Goal: Contribute content: Contribute content

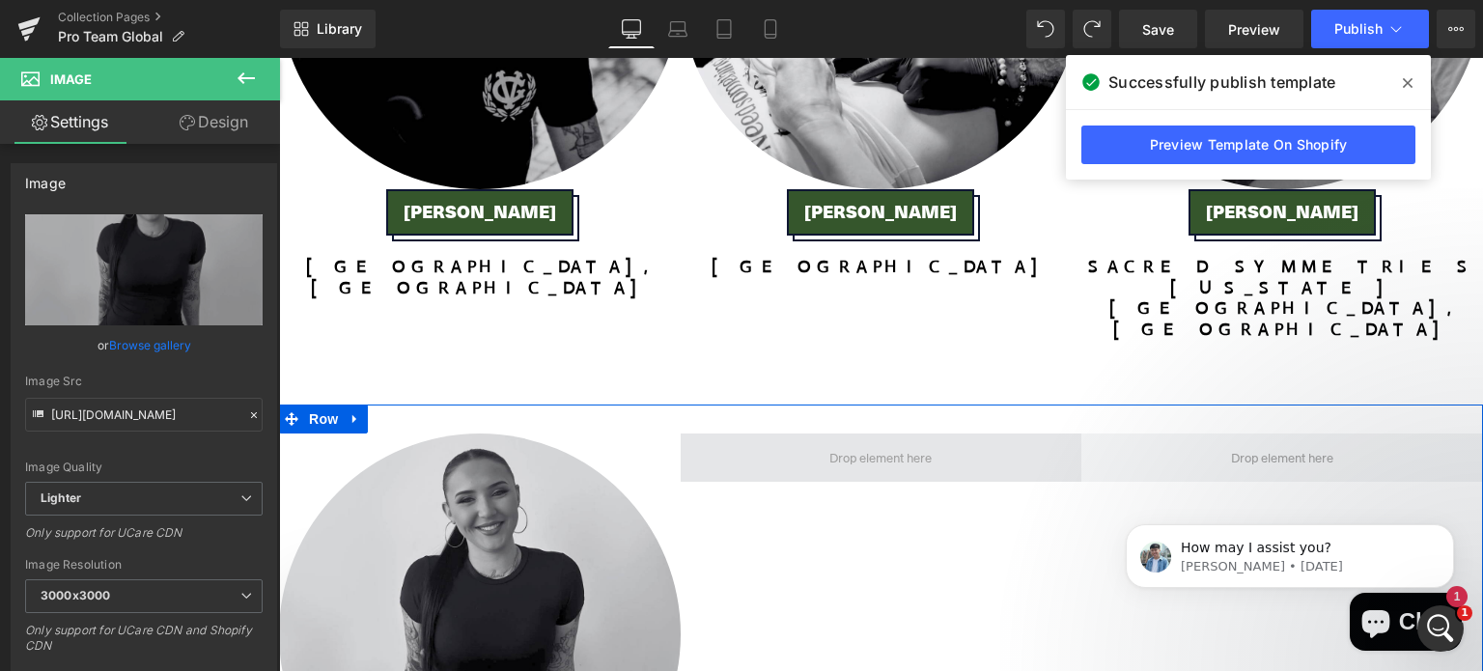
scroll to position [5766, 0]
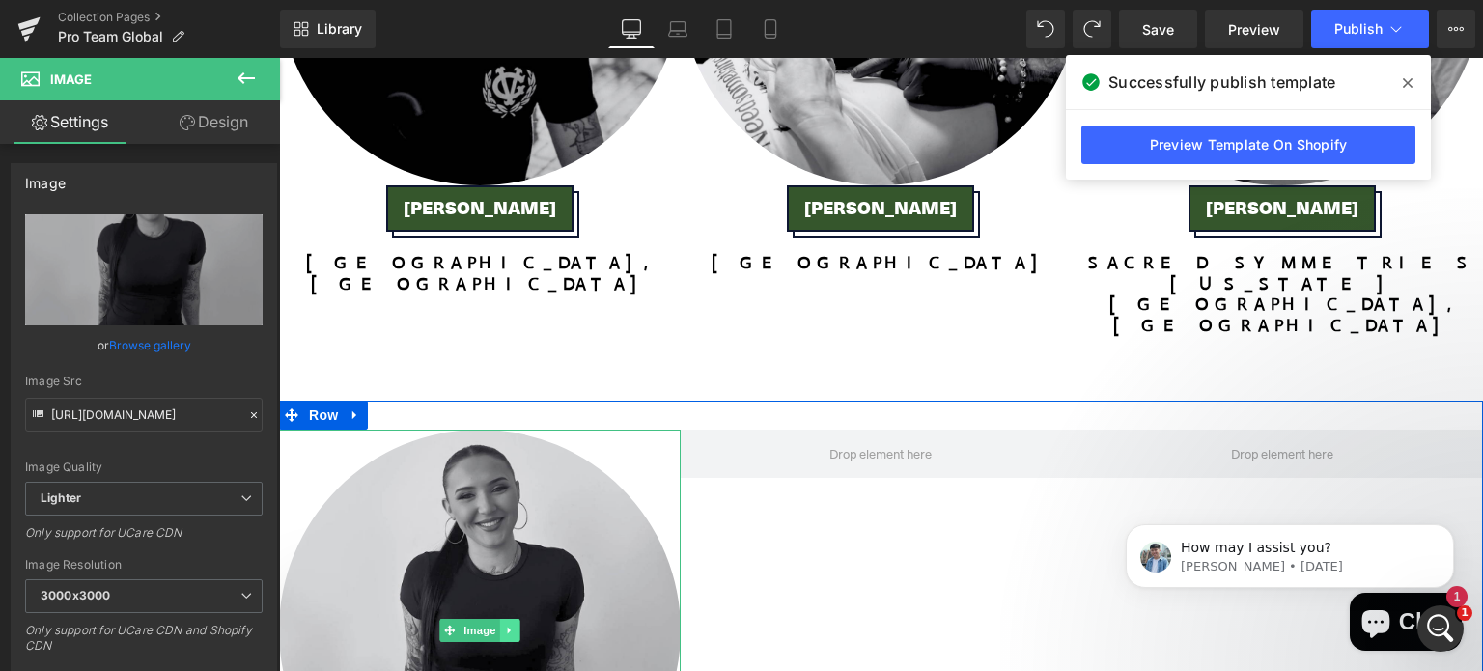
click at [504, 625] on icon at bounding box center [509, 631] width 11 height 12
click at [494, 625] on icon at bounding box center [499, 631] width 11 height 12
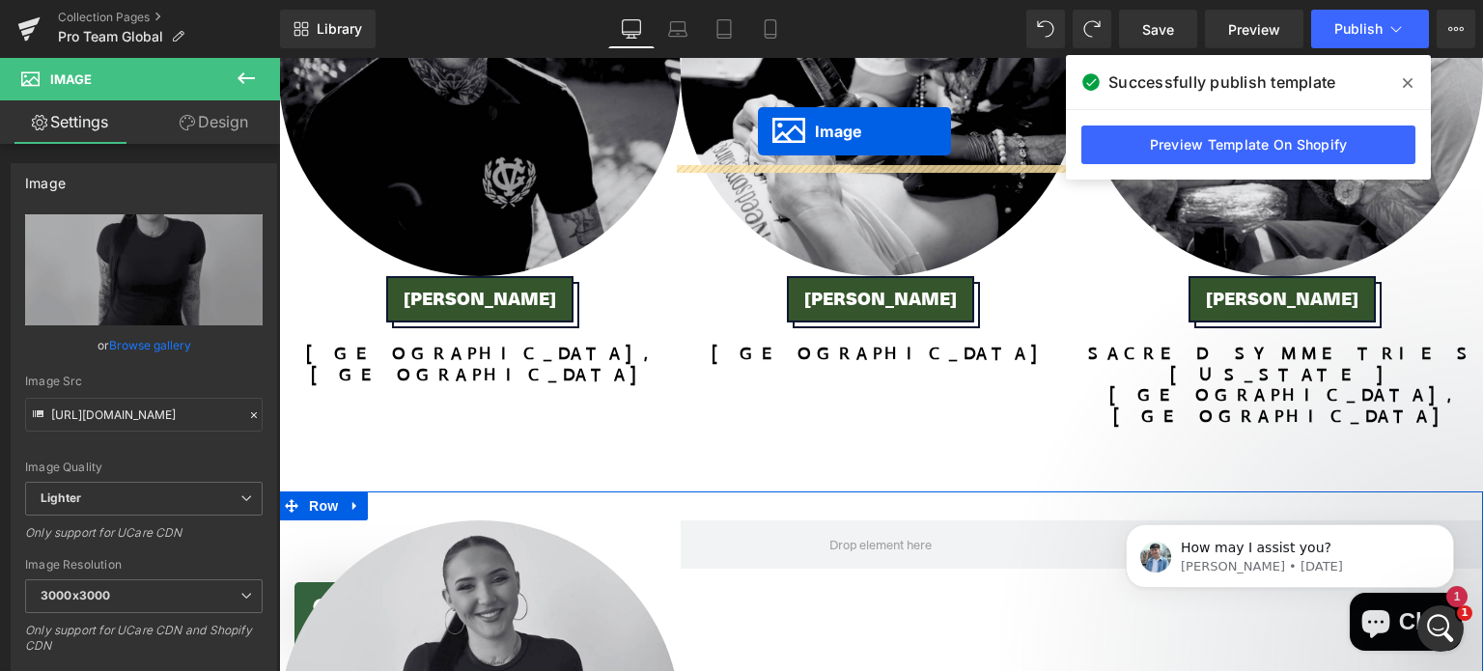
scroll to position [5540, 0]
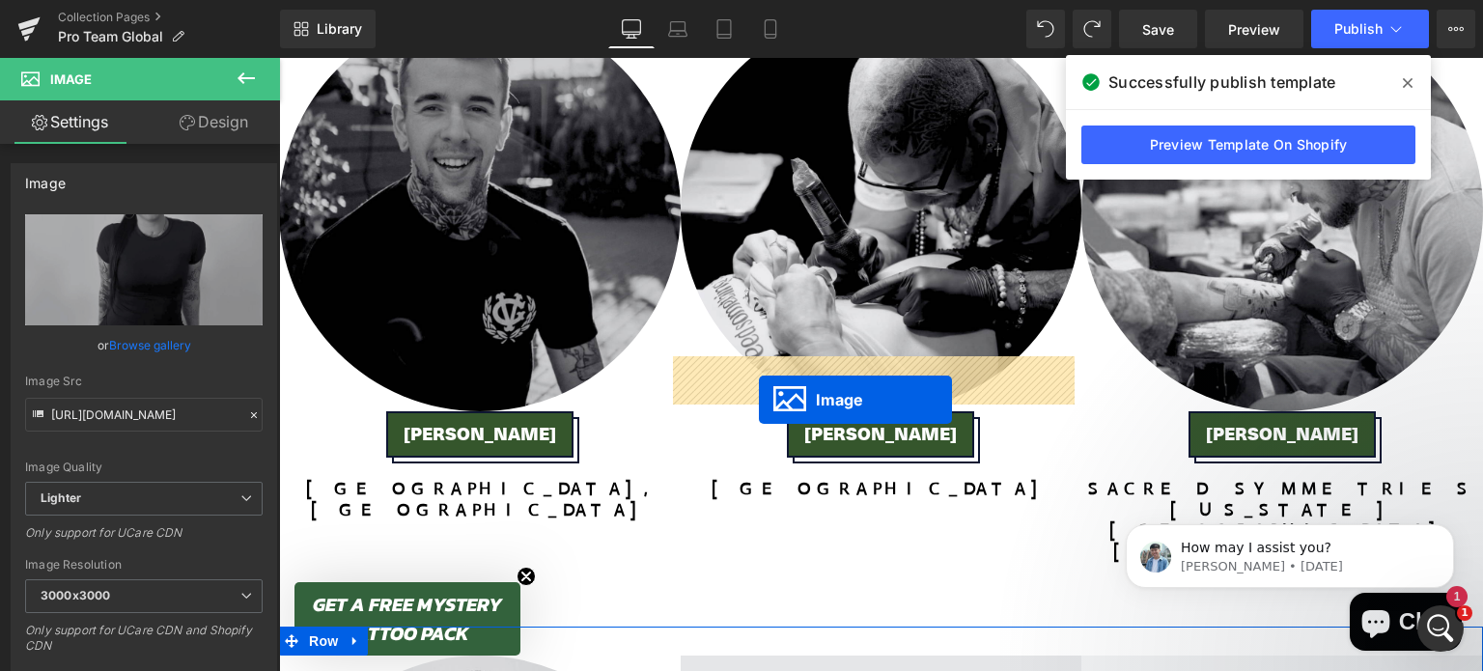
drag, startPoint x: 440, startPoint y: 572, endPoint x: 759, endPoint y: 401, distance: 361.7
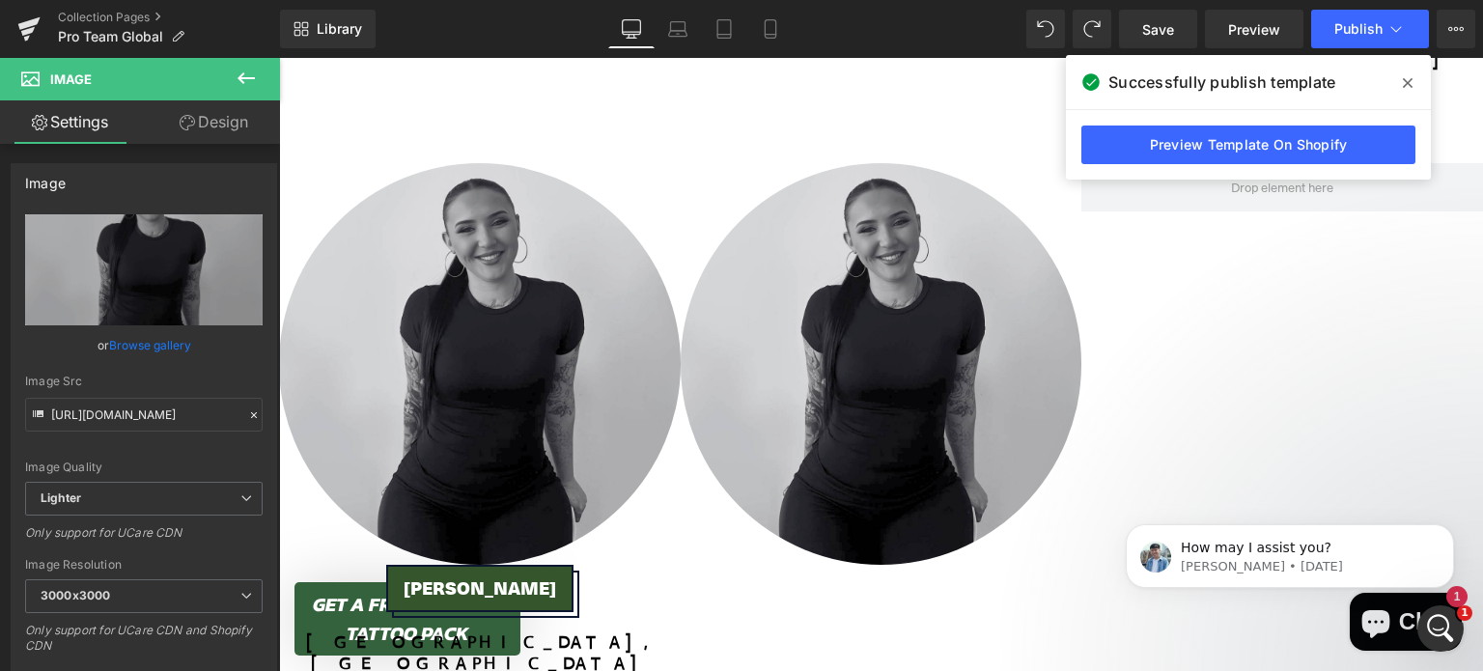
scroll to position [5949, 0]
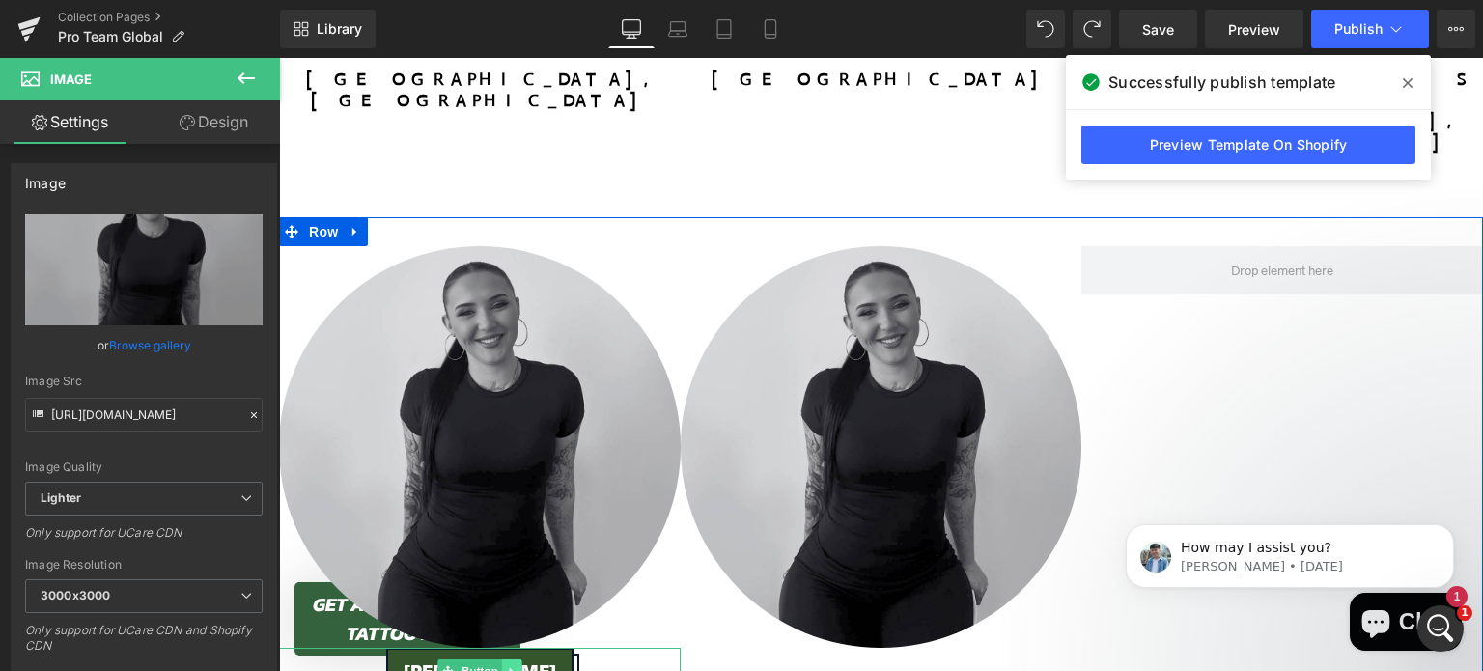
click at [510, 660] on link at bounding box center [512, 671] width 20 height 23
click at [496, 666] on icon at bounding box center [501, 671] width 11 height 11
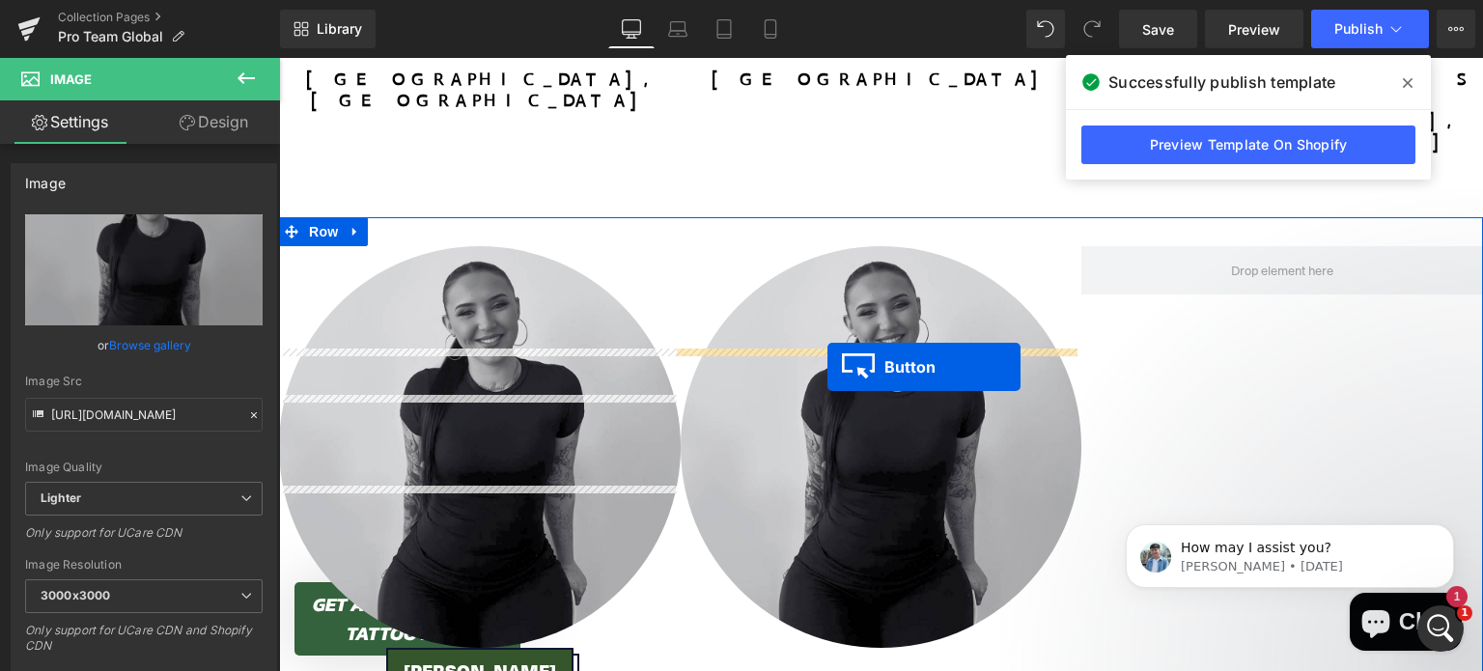
drag, startPoint x: 435, startPoint y: 415, endPoint x: 830, endPoint y: 367, distance: 397.9
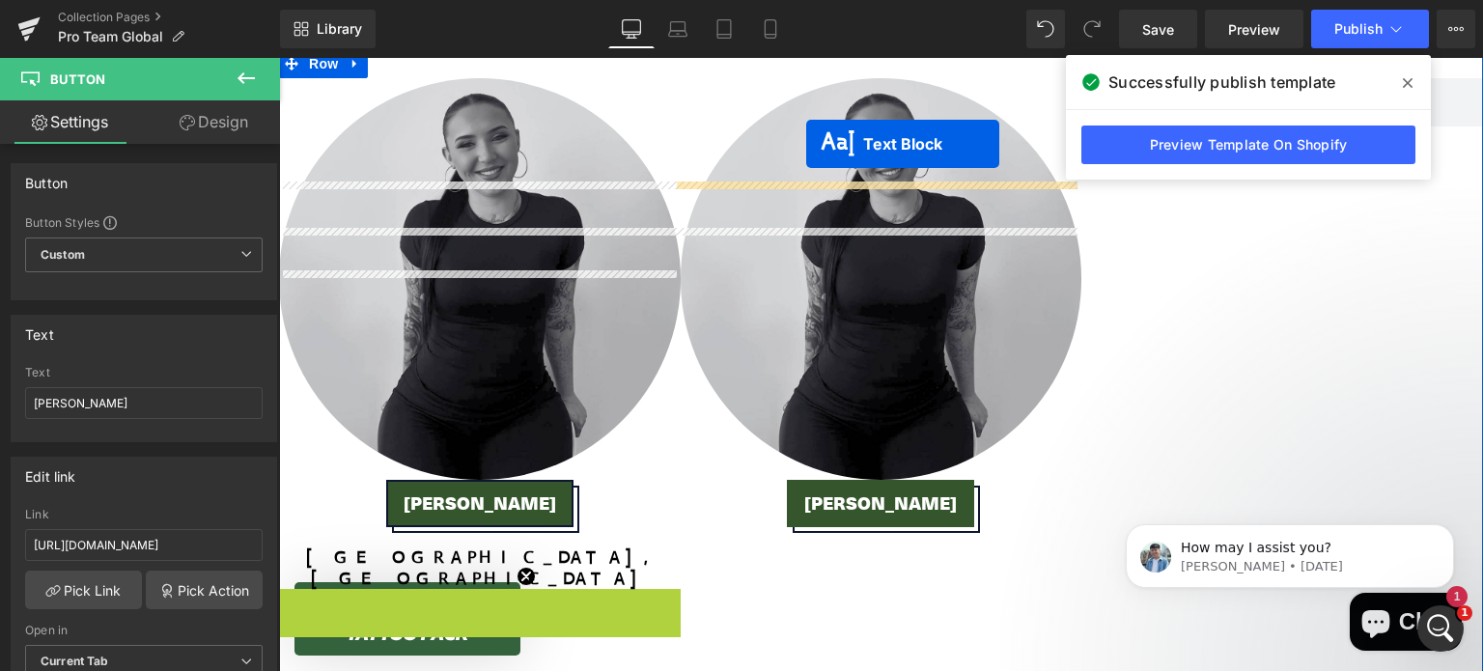
scroll to position [6098, 0]
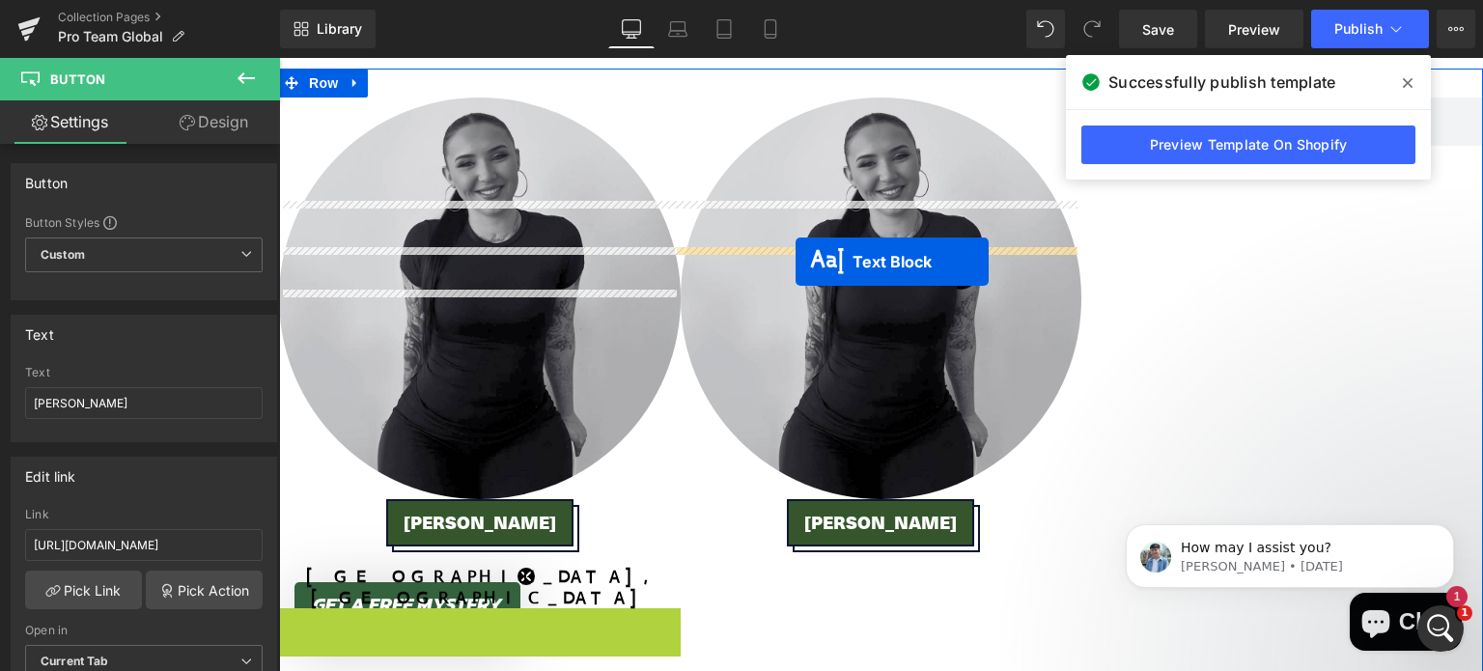
drag, startPoint x: 419, startPoint y: 153, endPoint x: 796, endPoint y: 270, distance: 394.7
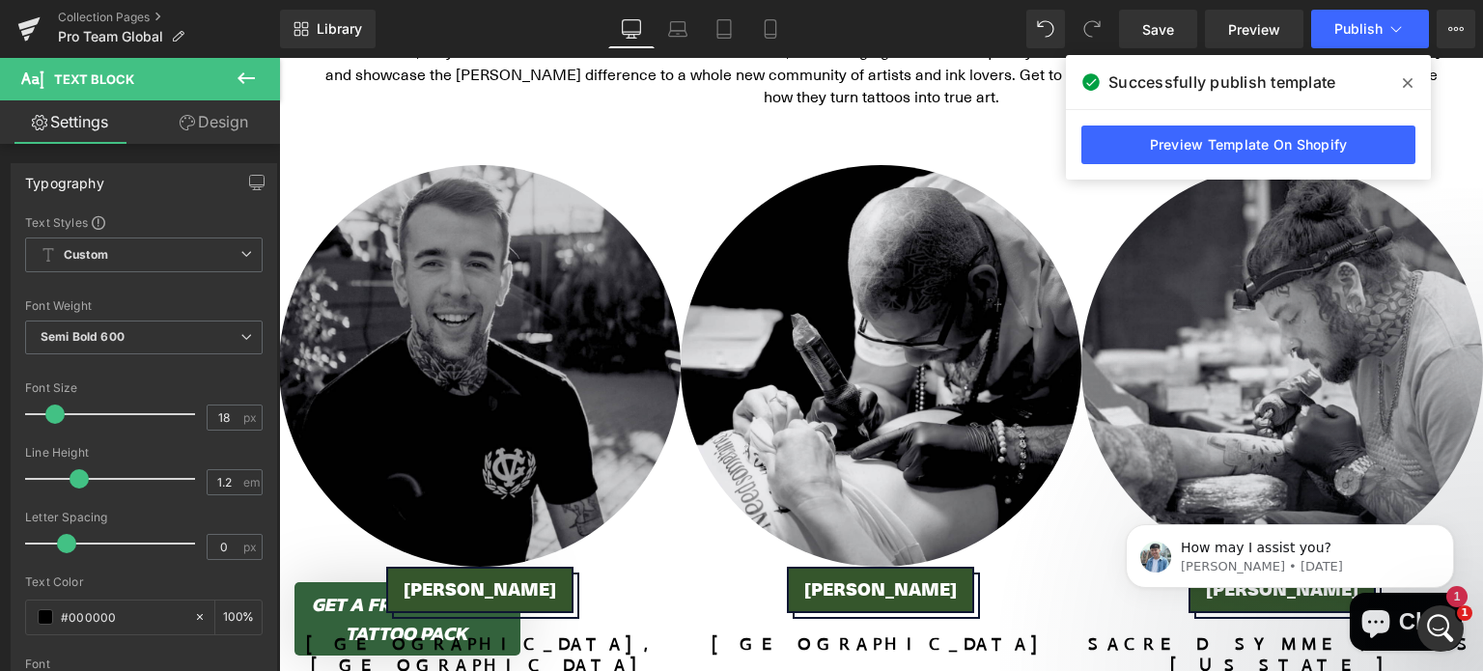
scroll to position [5388, 0]
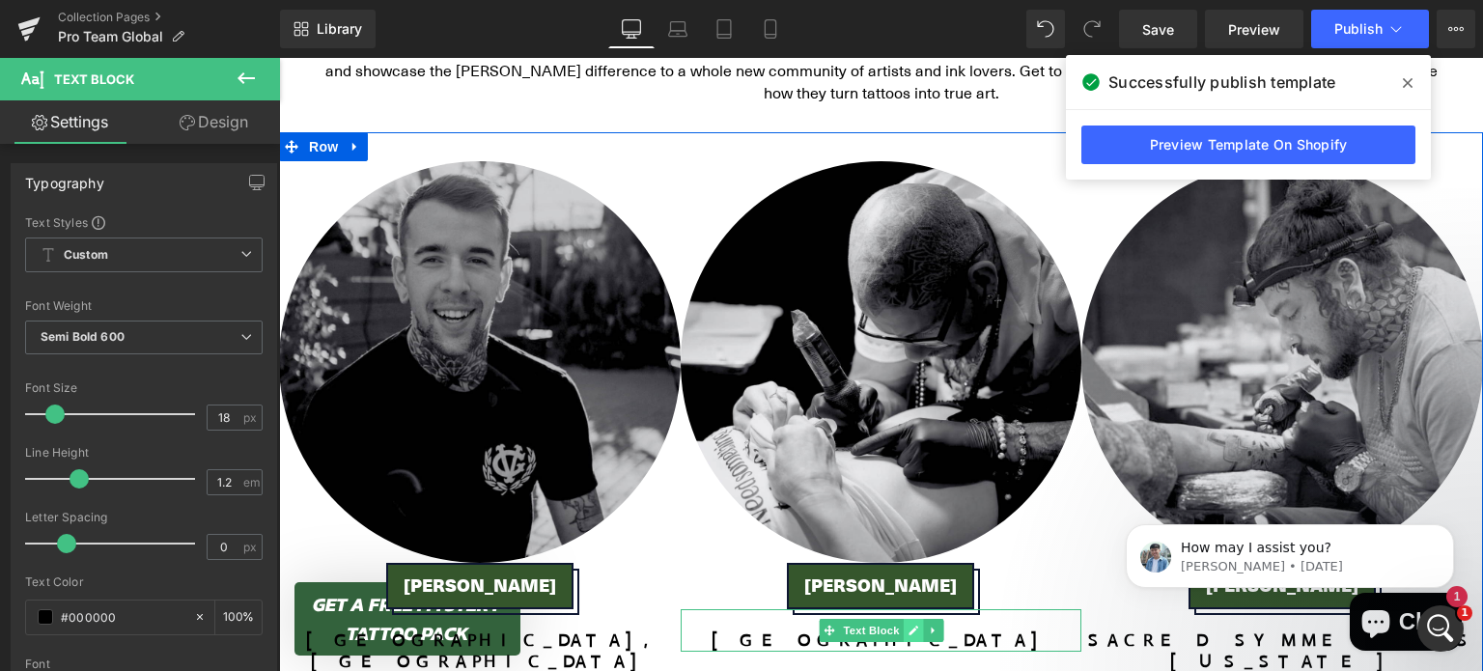
click at [908, 625] on icon at bounding box center [913, 631] width 11 height 12
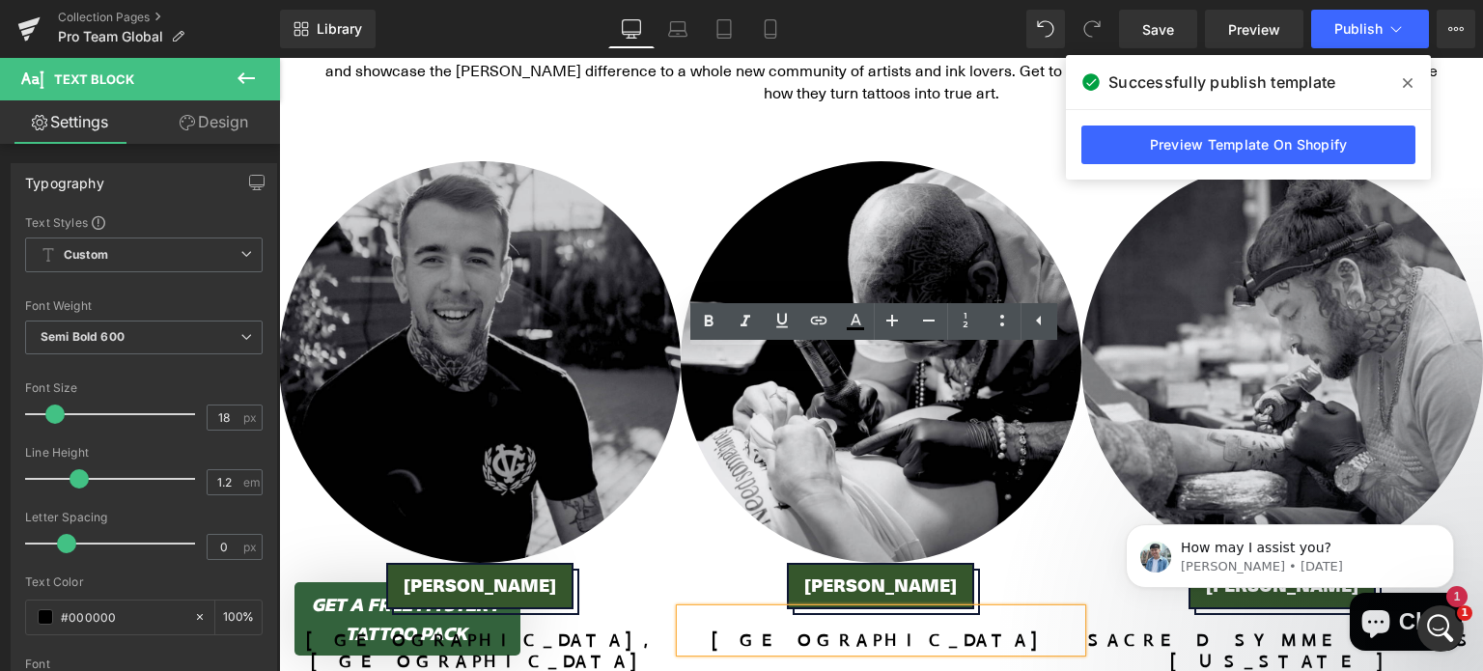
click at [881, 631] on p "[GEOGRAPHIC_DATA]" at bounding box center [882, 641] width 402 height 21
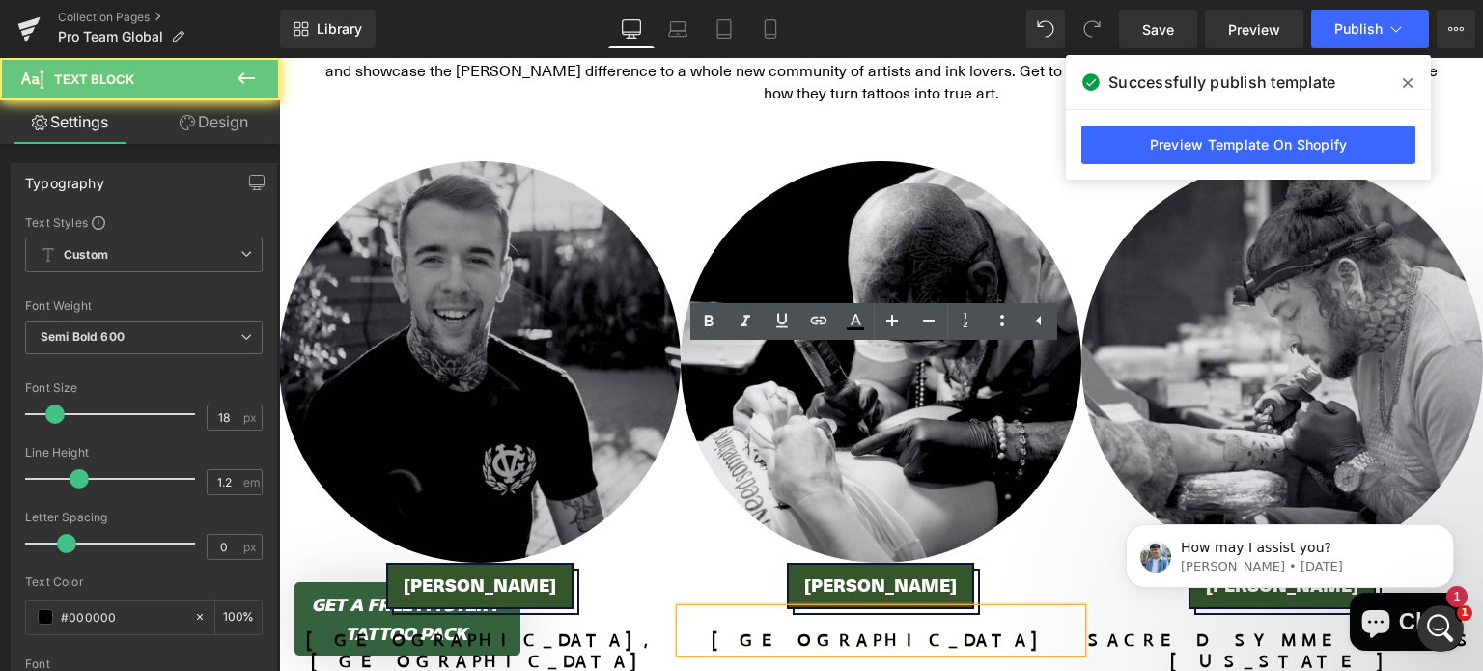
click at [881, 631] on p "[GEOGRAPHIC_DATA]" at bounding box center [882, 641] width 402 height 21
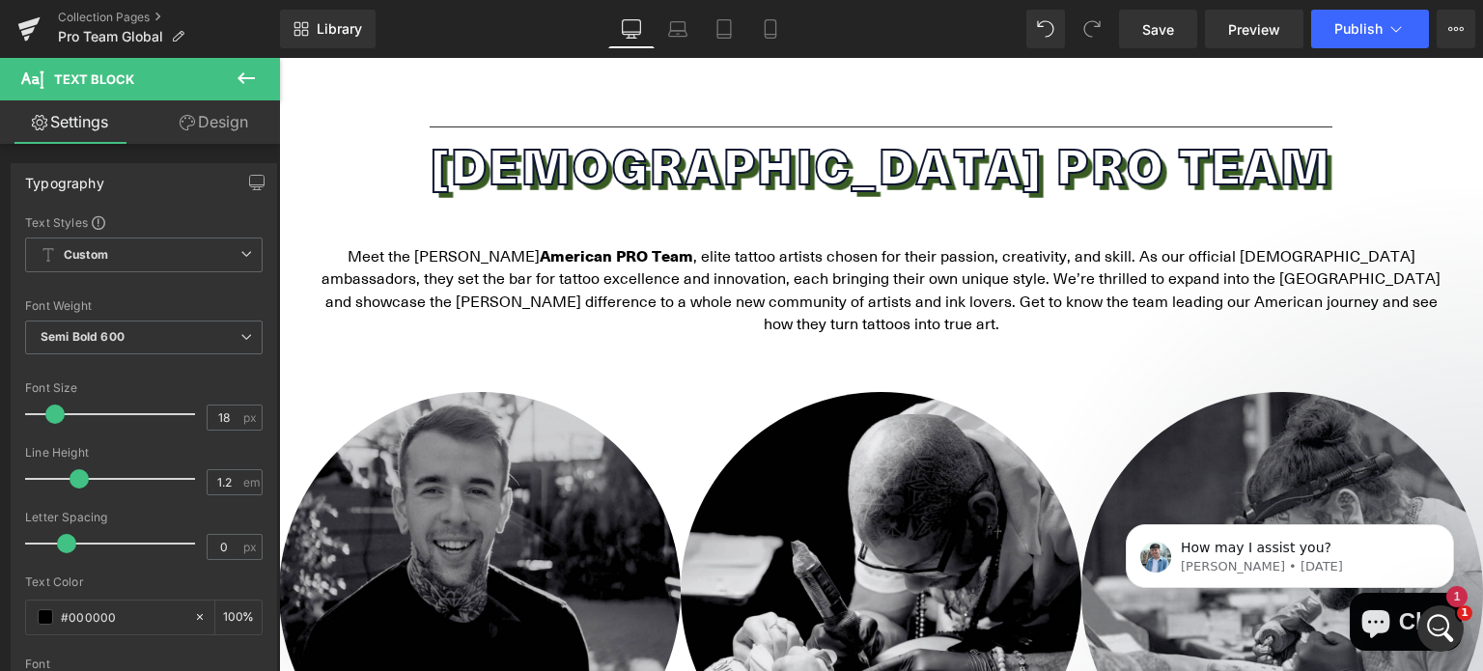
scroll to position [5111, 0]
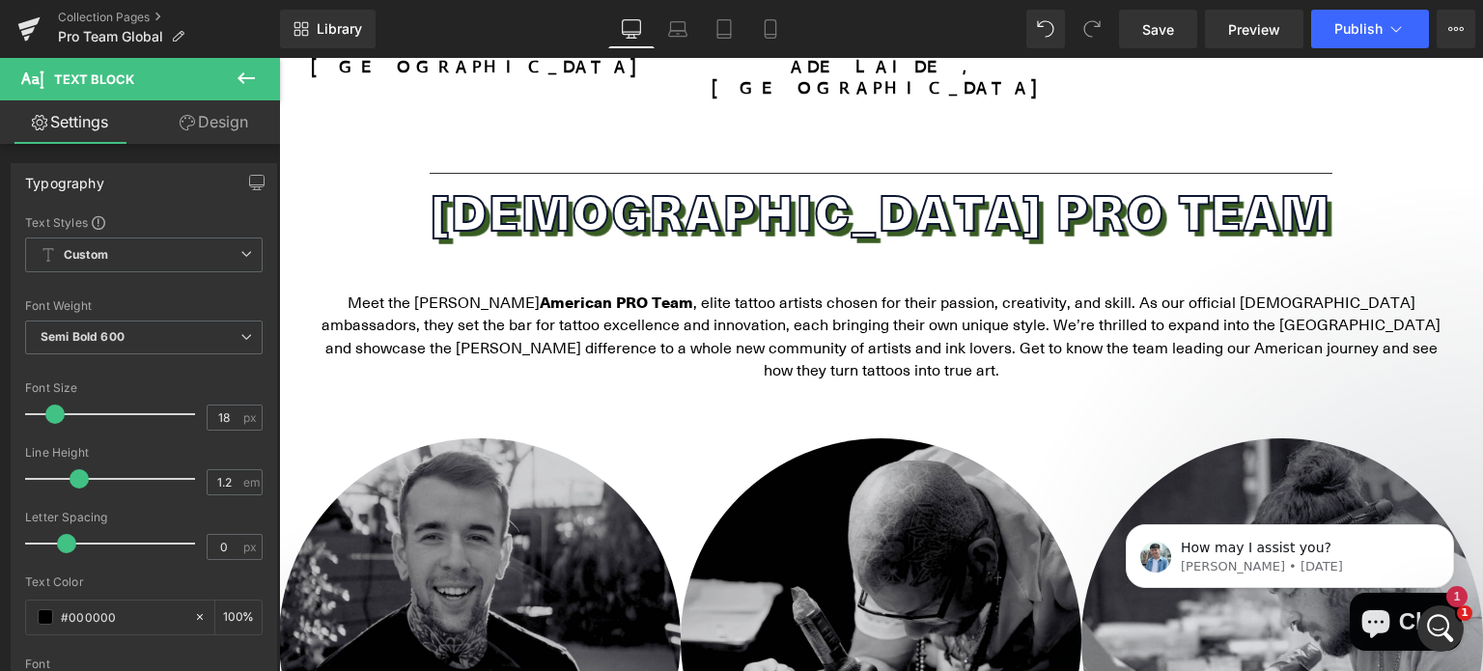
click at [861, 438] on img at bounding box center [882, 639] width 402 height 402
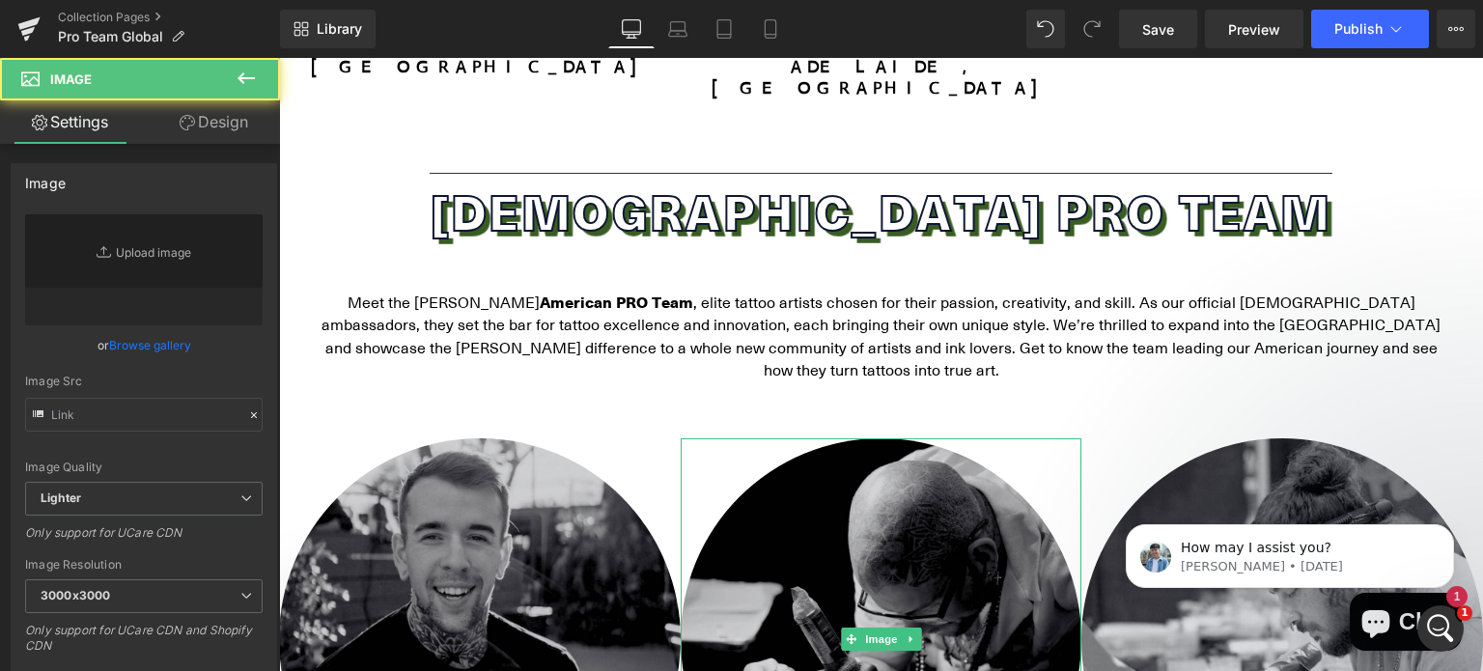
type input "[URL][DOMAIN_NAME]"
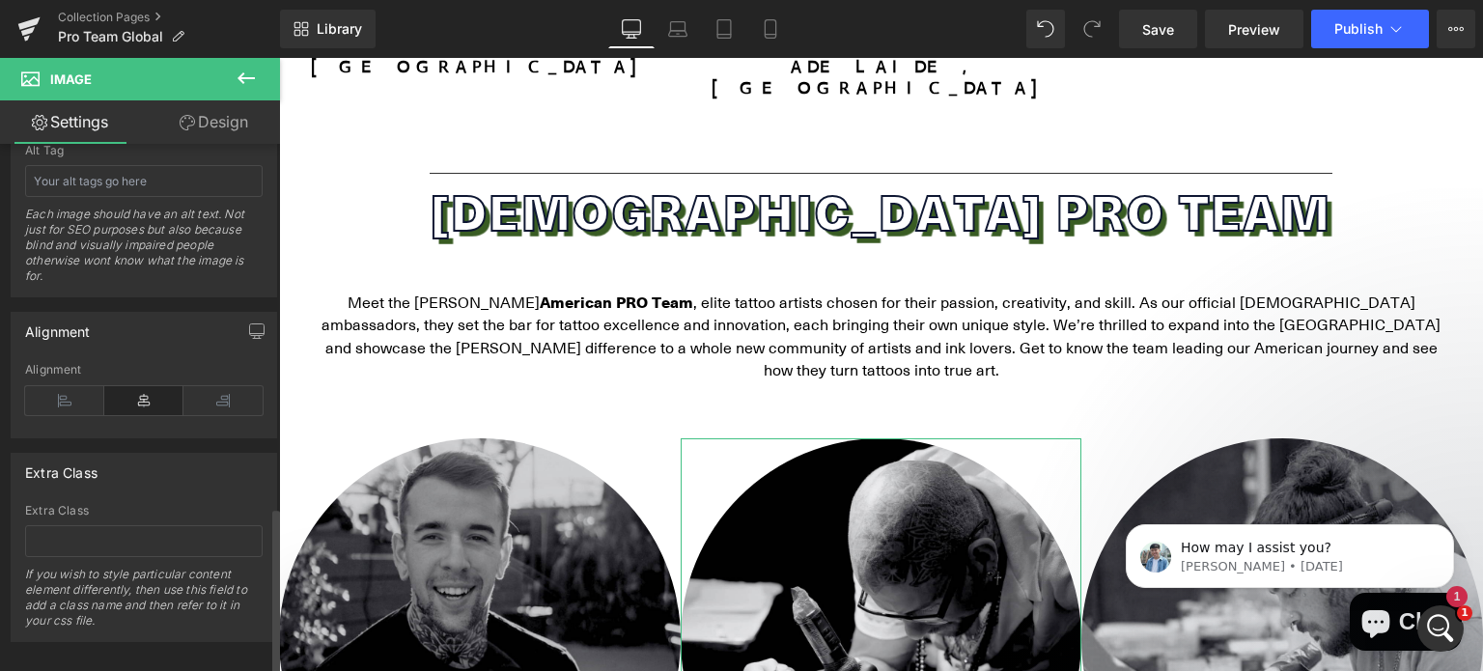
scroll to position [1183, 0]
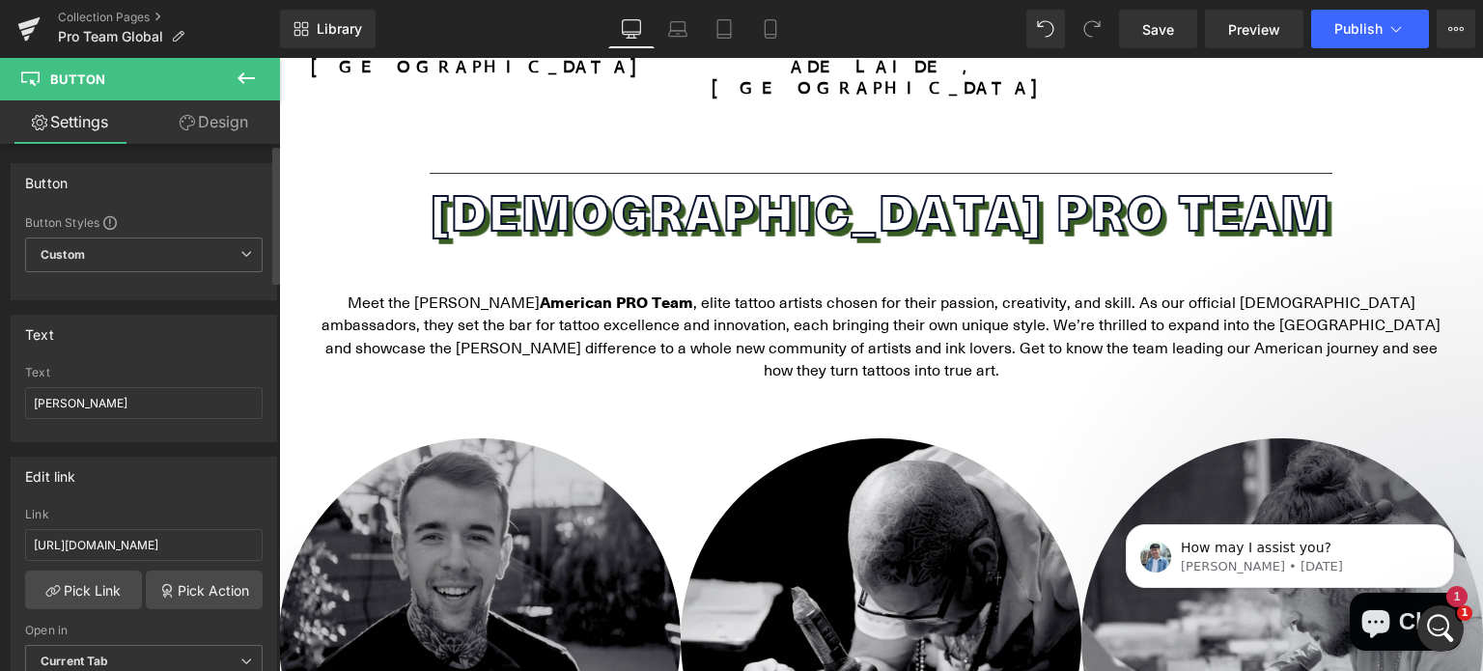
scroll to position [85, 0]
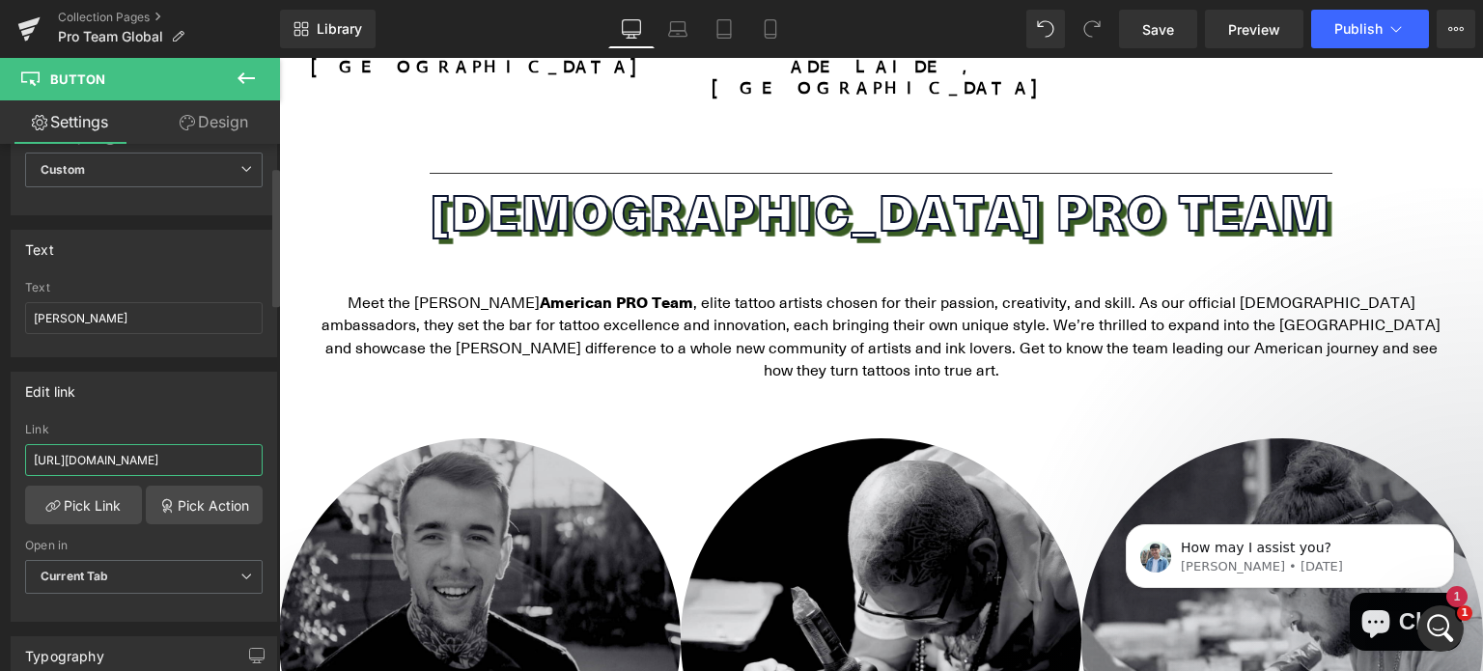
click at [167, 456] on input "[URL][DOMAIN_NAME]" at bounding box center [144, 460] width 238 height 32
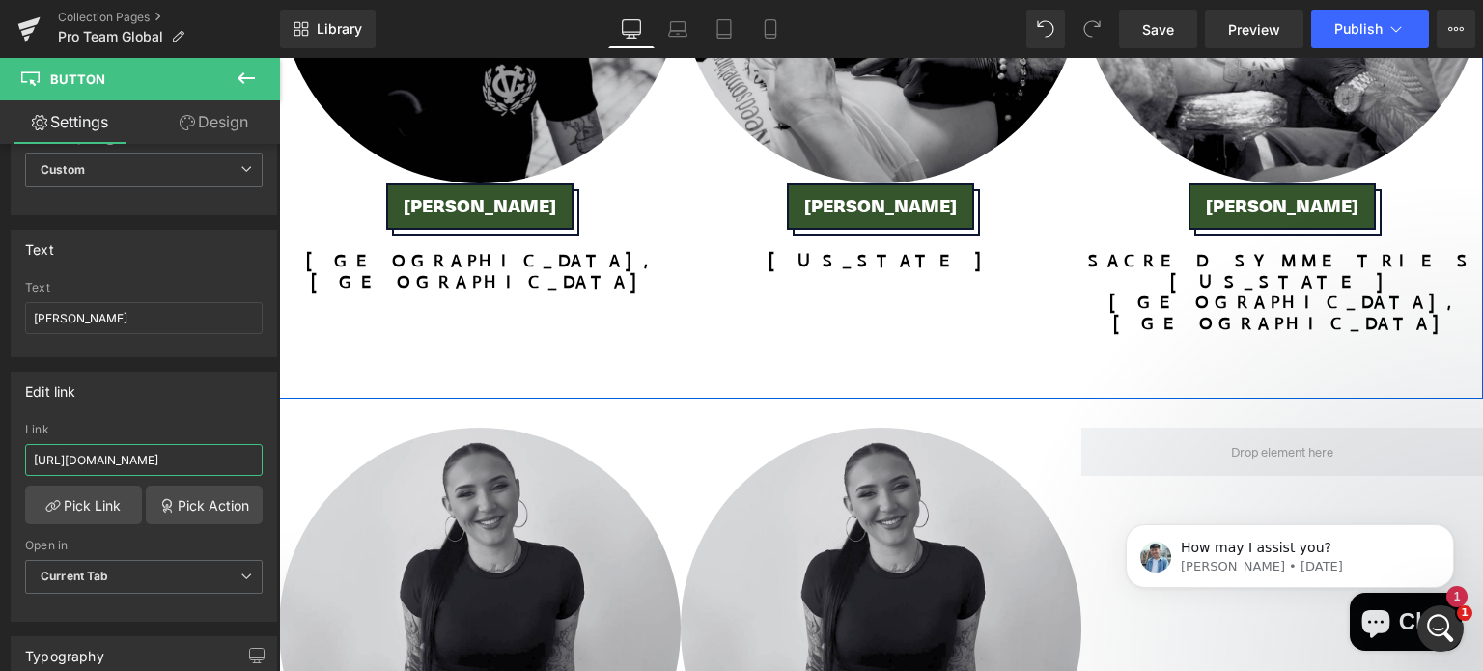
scroll to position [5832, 0]
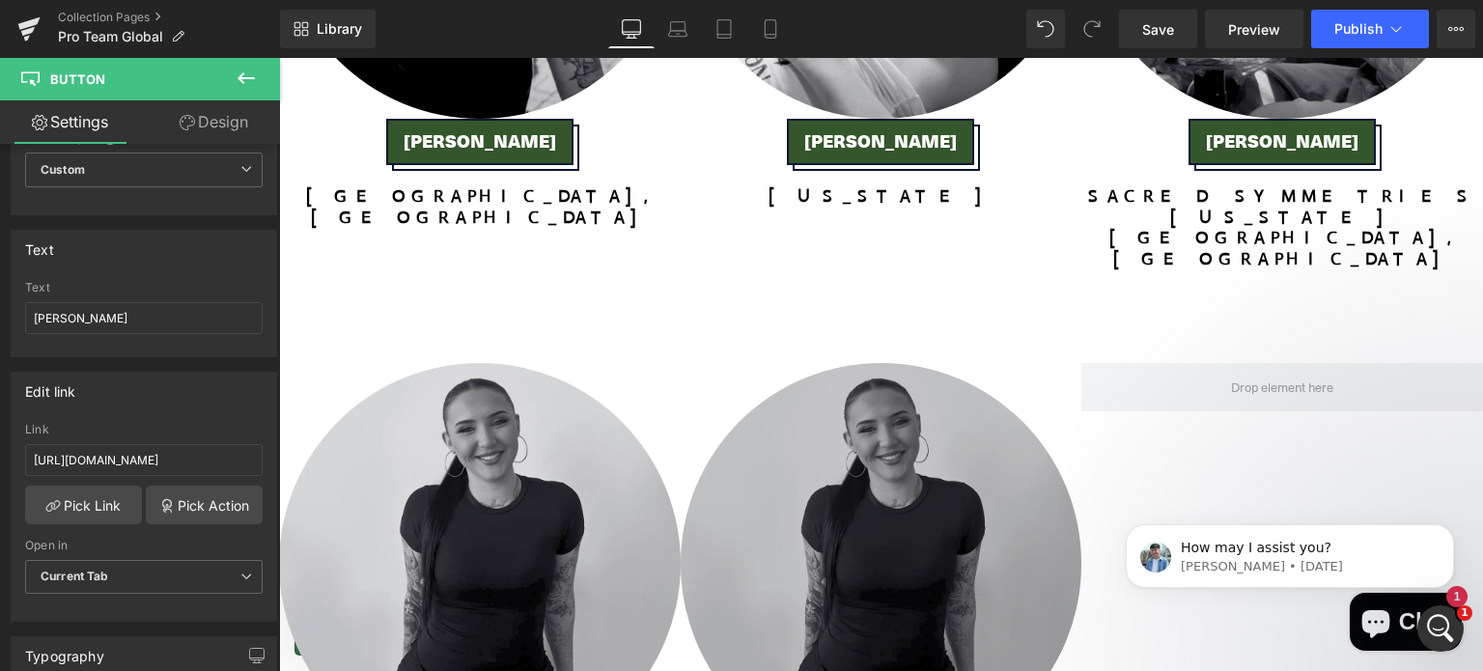
click at [866, 363] on img at bounding box center [882, 564] width 402 height 402
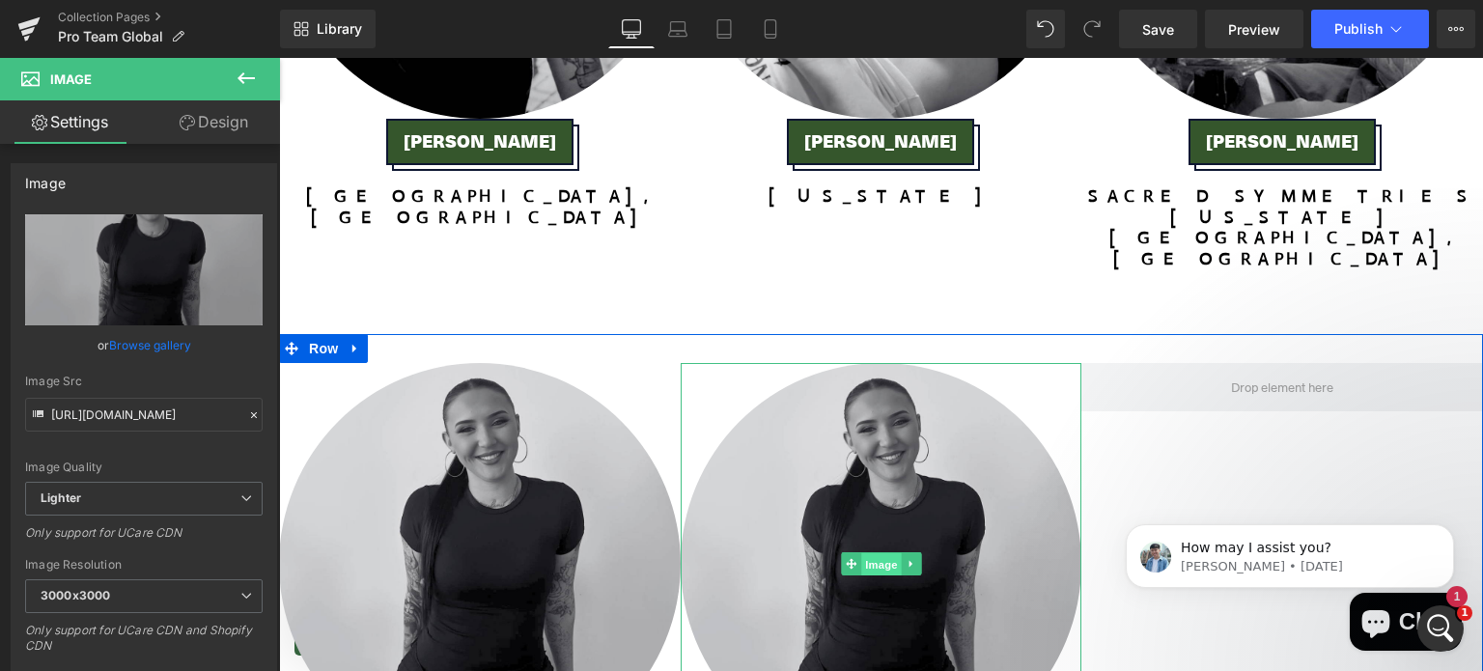
click at [869, 553] on span "Image" at bounding box center [881, 564] width 41 height 23
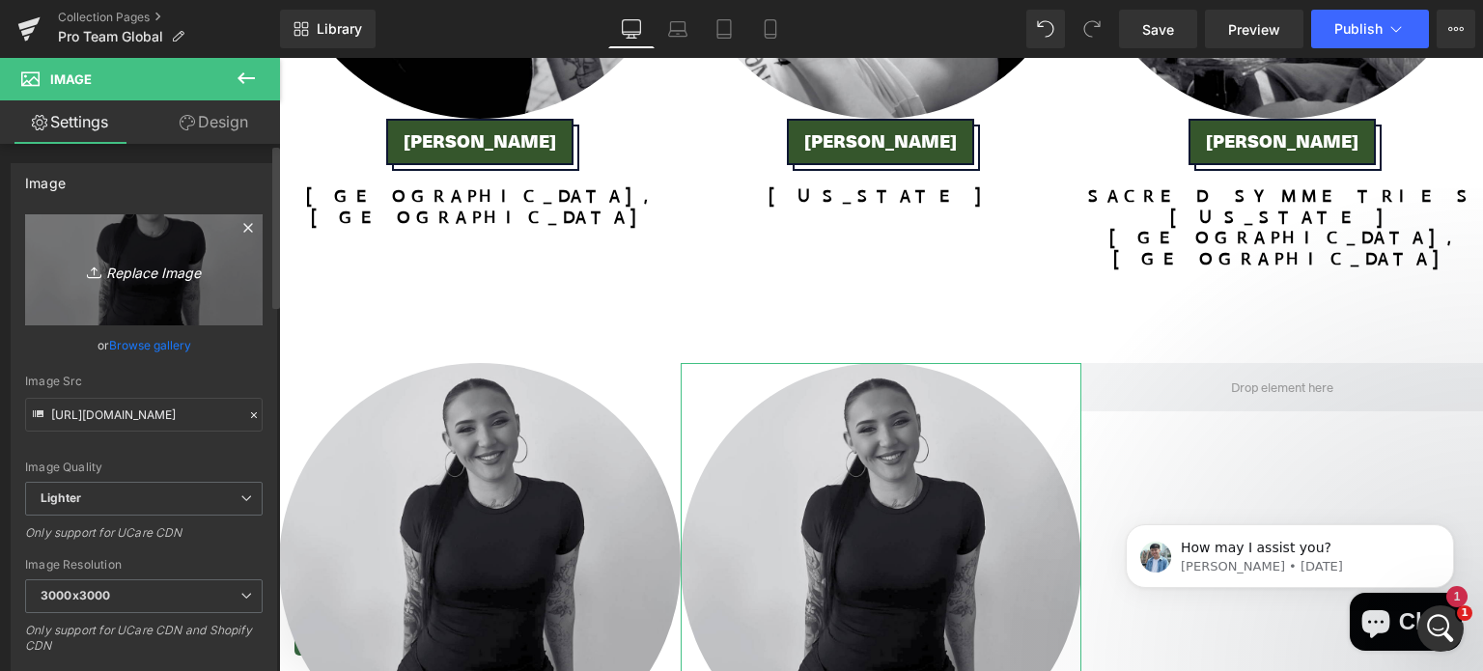
click at [152, 278] on icon "Replace Image" at bounding box center [144, 270] width 155 height 24
type input "C:\fakepath\ARTIST GLIDE (Instagram Post (45)) (2).png"
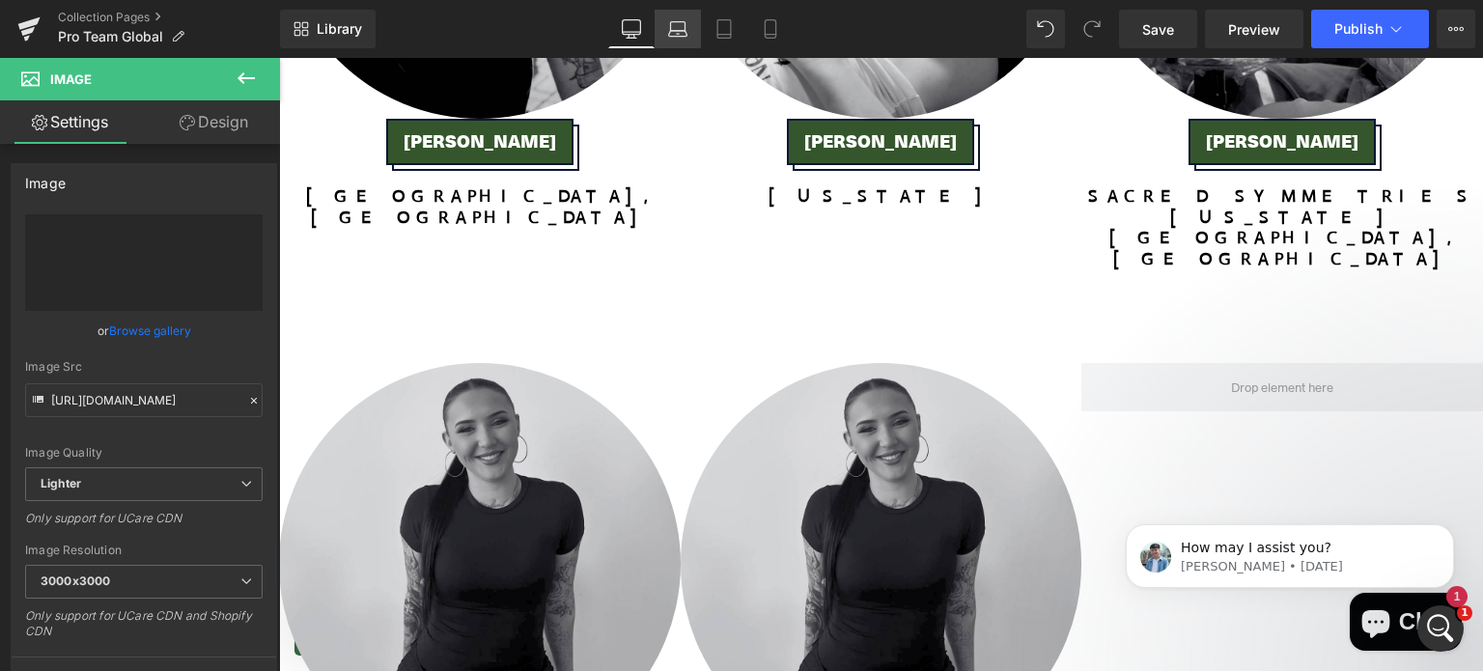
type input "[URL][DOMAIN_NAME]"
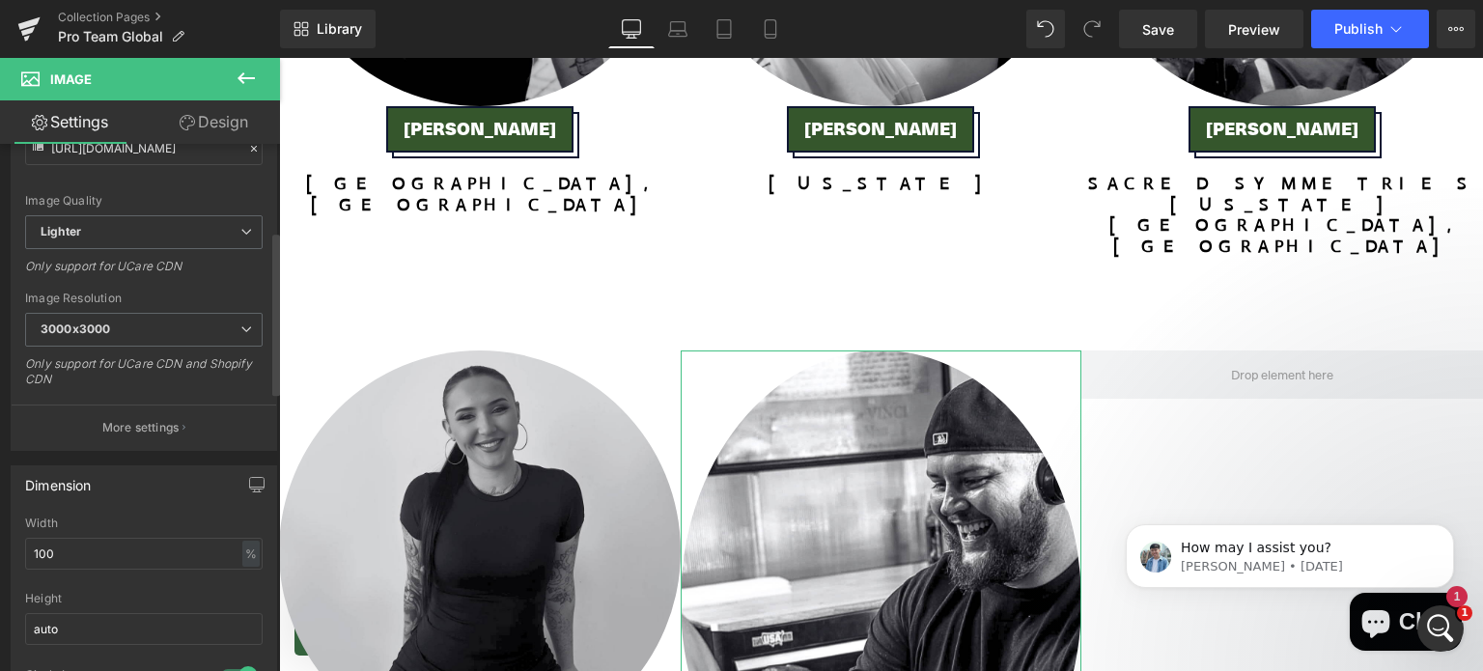
scroll to position [338, 0]
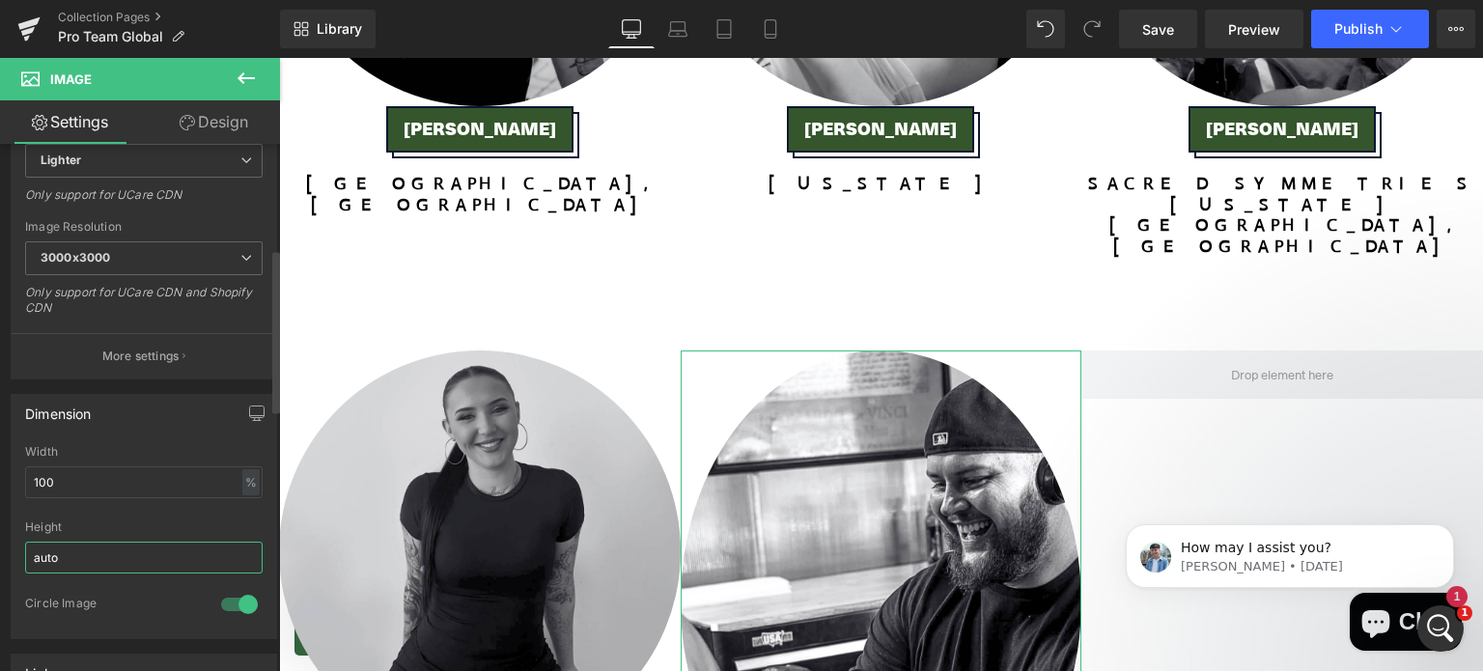
click at [127, 544] on input "auto" at bounding box center [144, 558] width 238 height 32
type input "a"
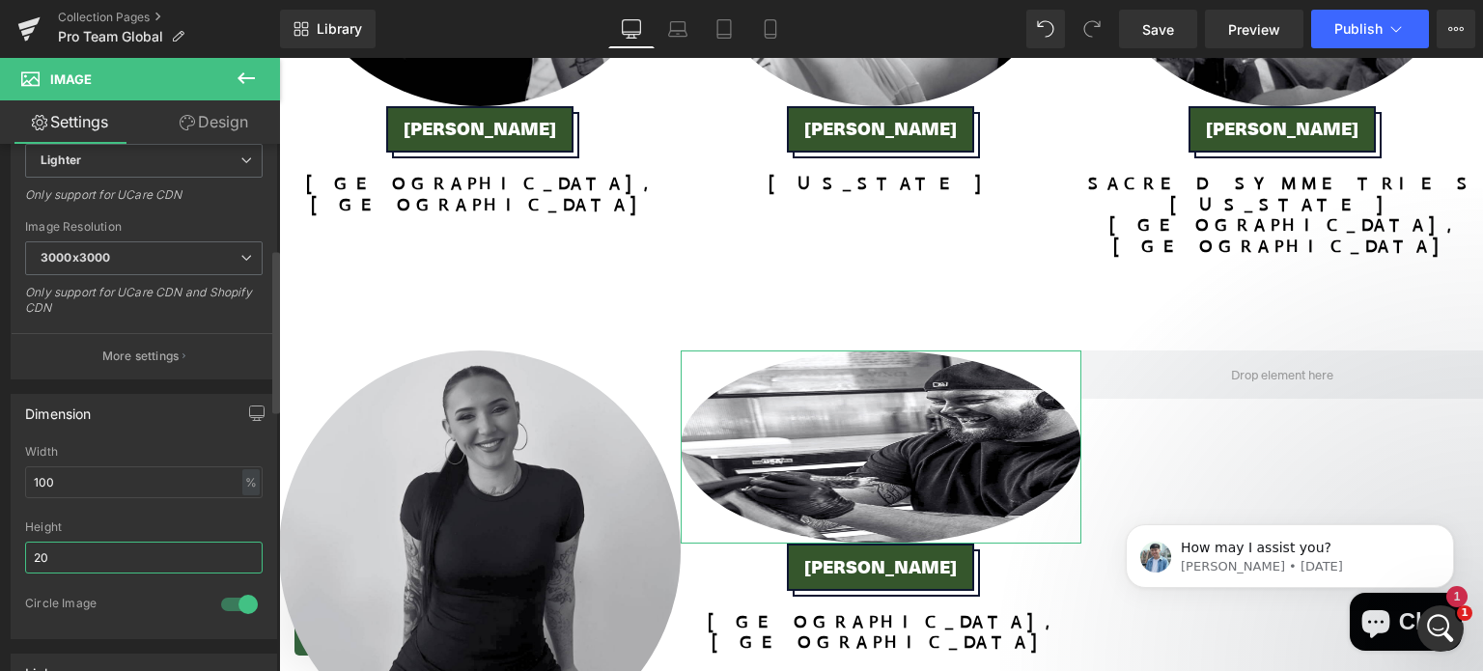
type input "2"
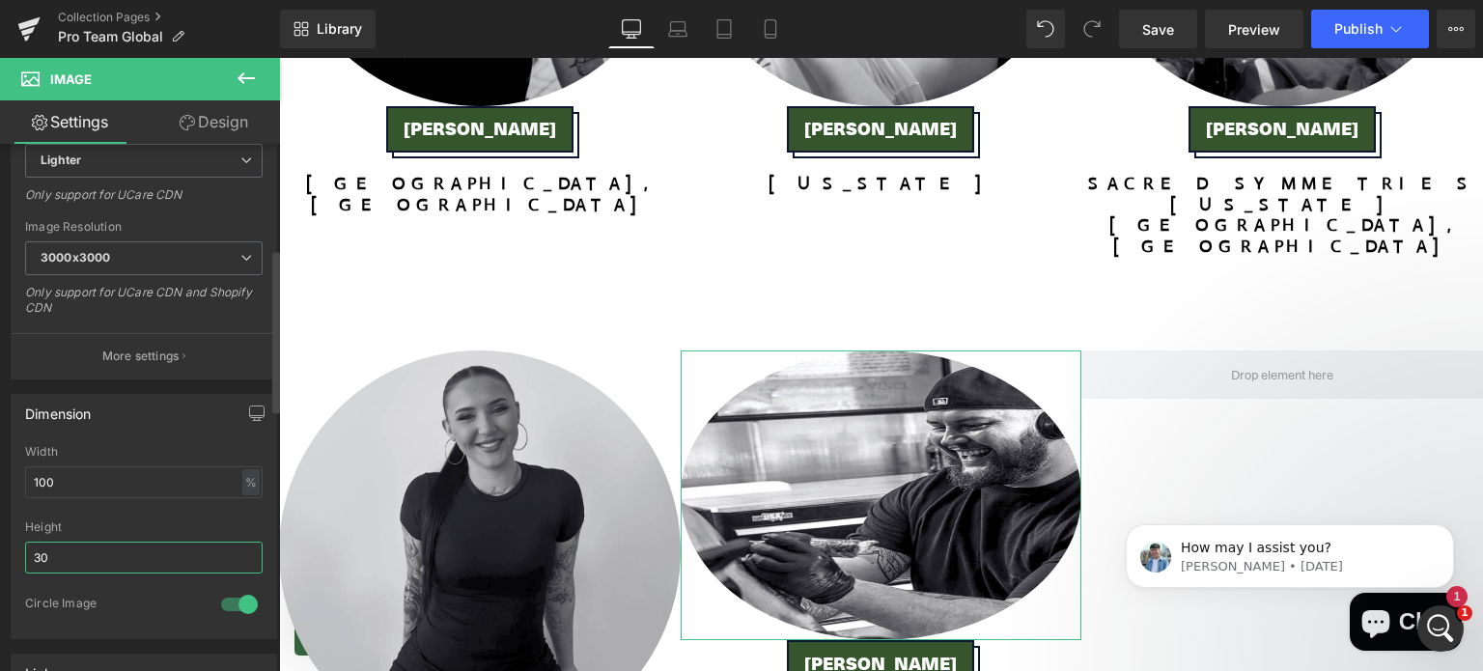
type input "3"
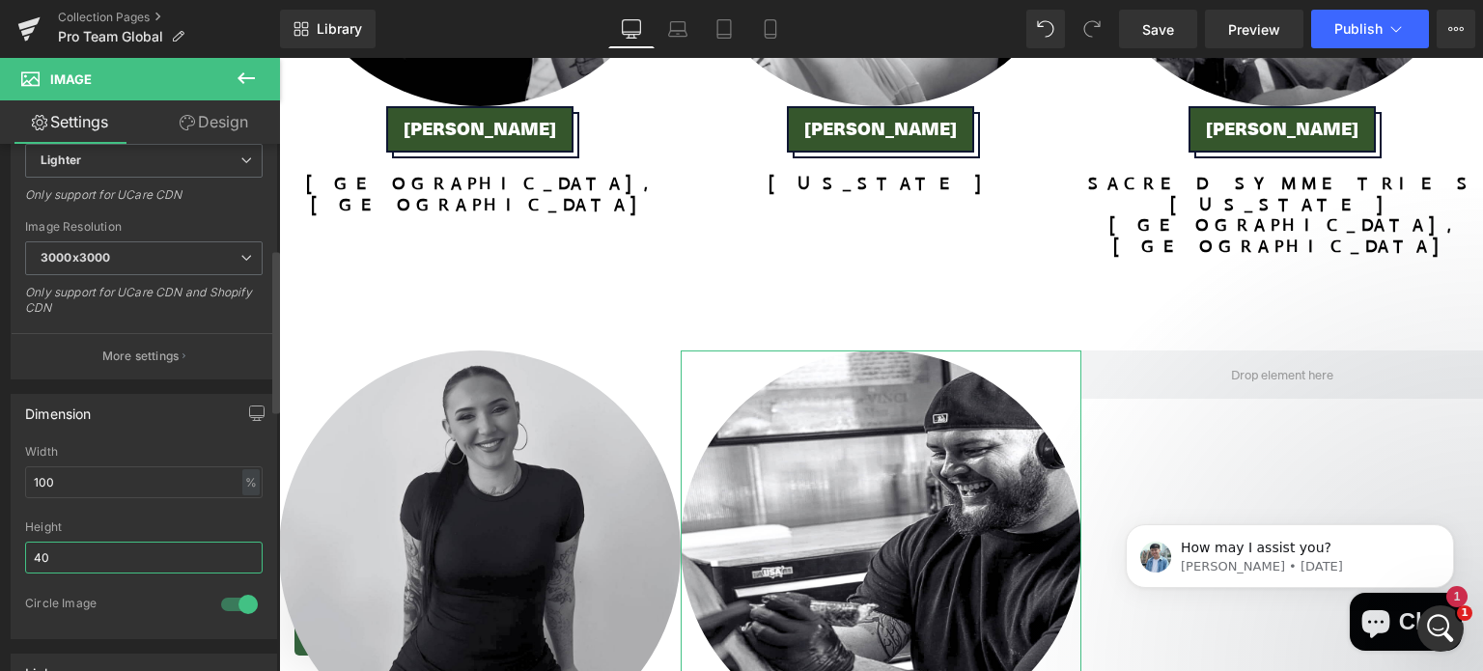
type input "4"
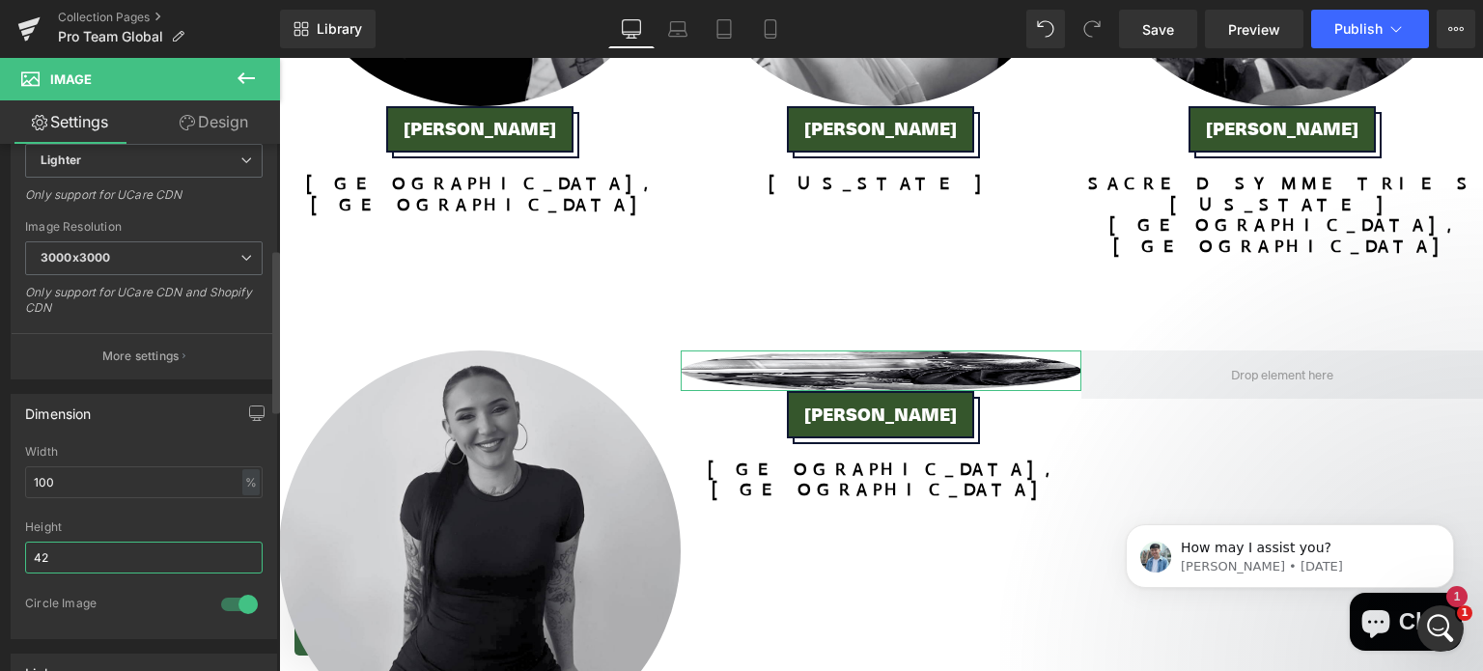
type input "425"
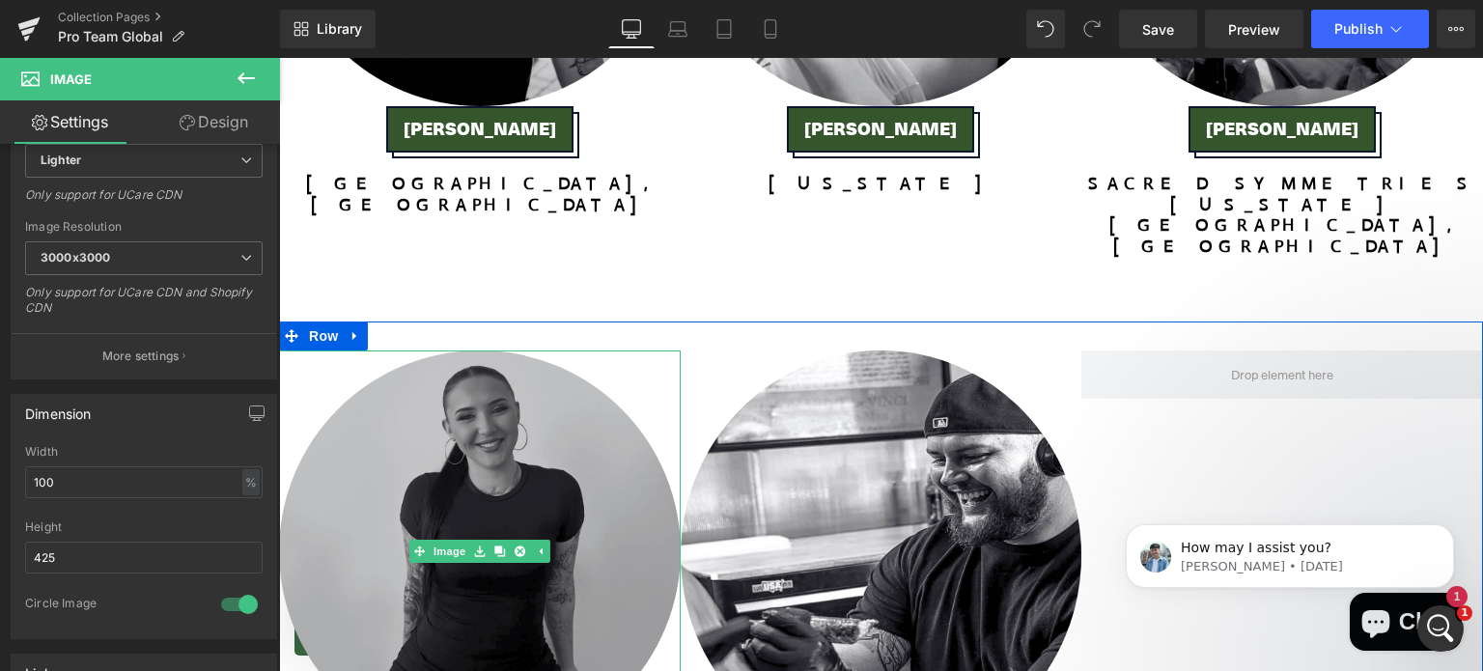
click at [465, 353] on img at bounding box center [480, 552] width 402 height 402
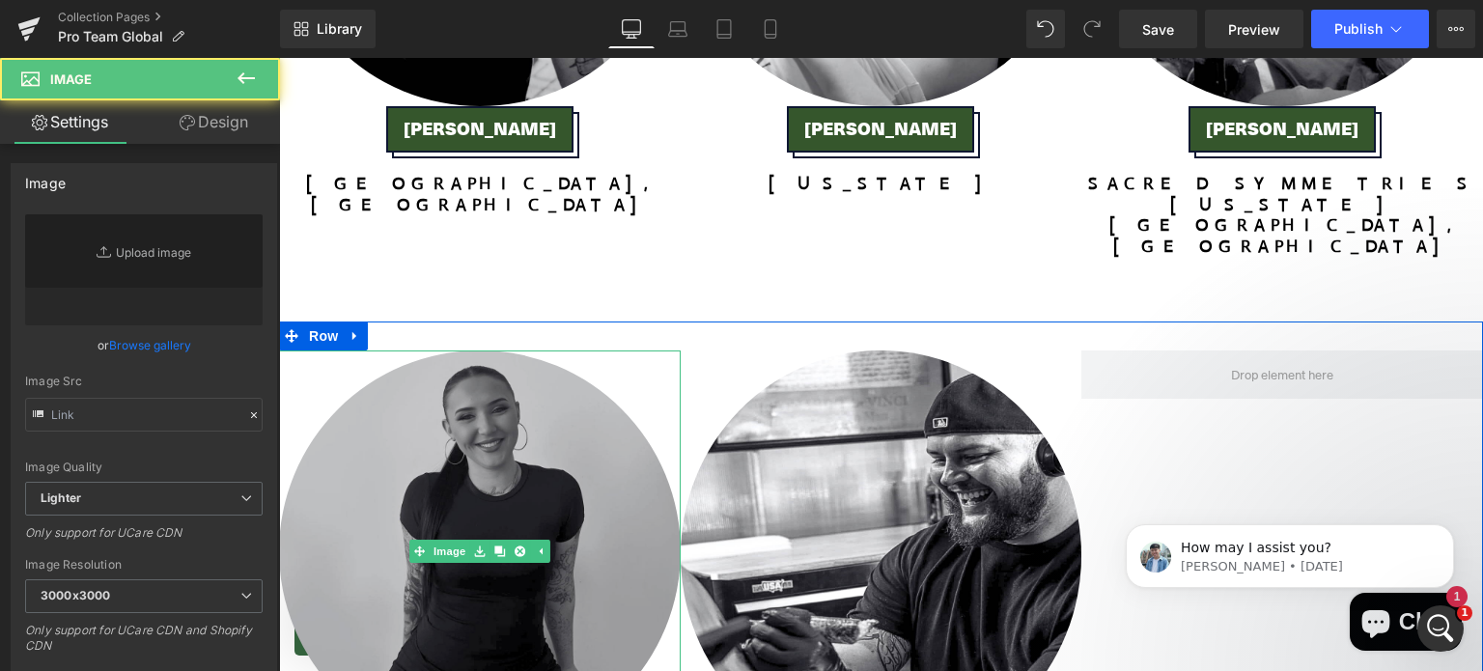
type input "[URL][DOMAIN_NAME]"
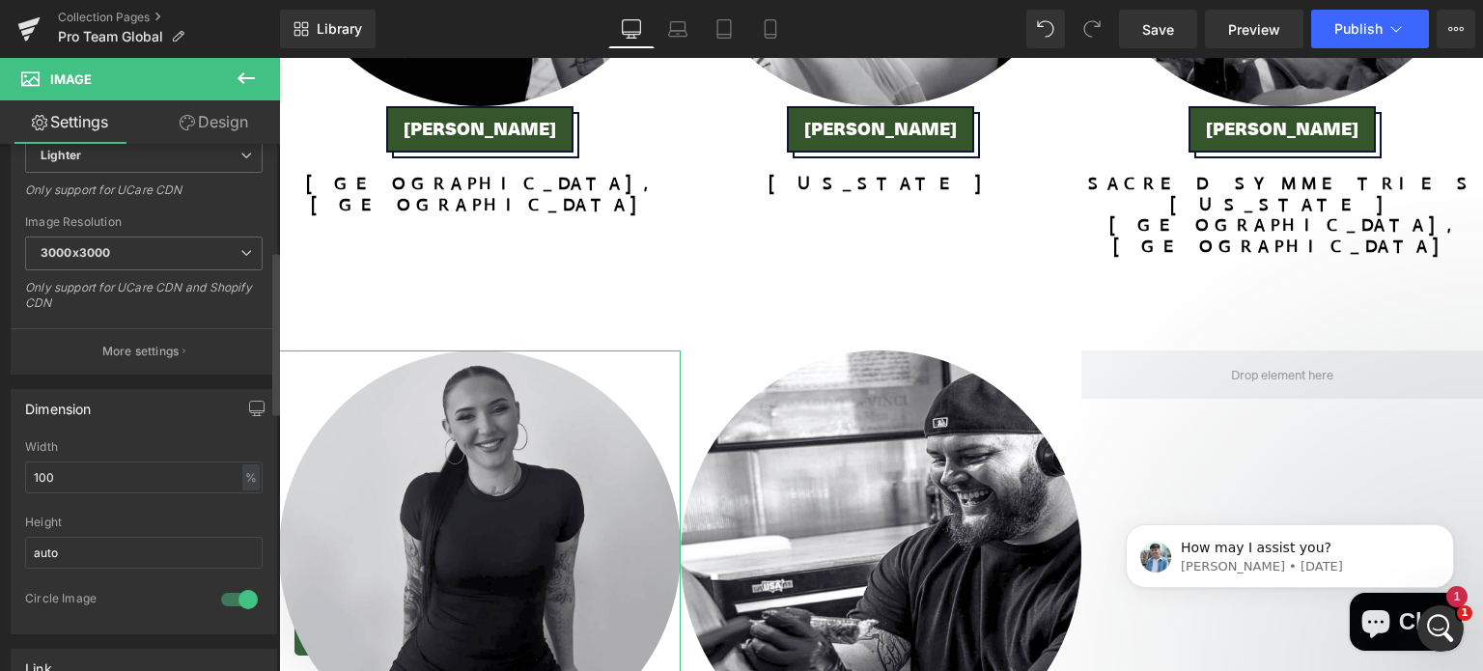
scroll to position [344, 0]
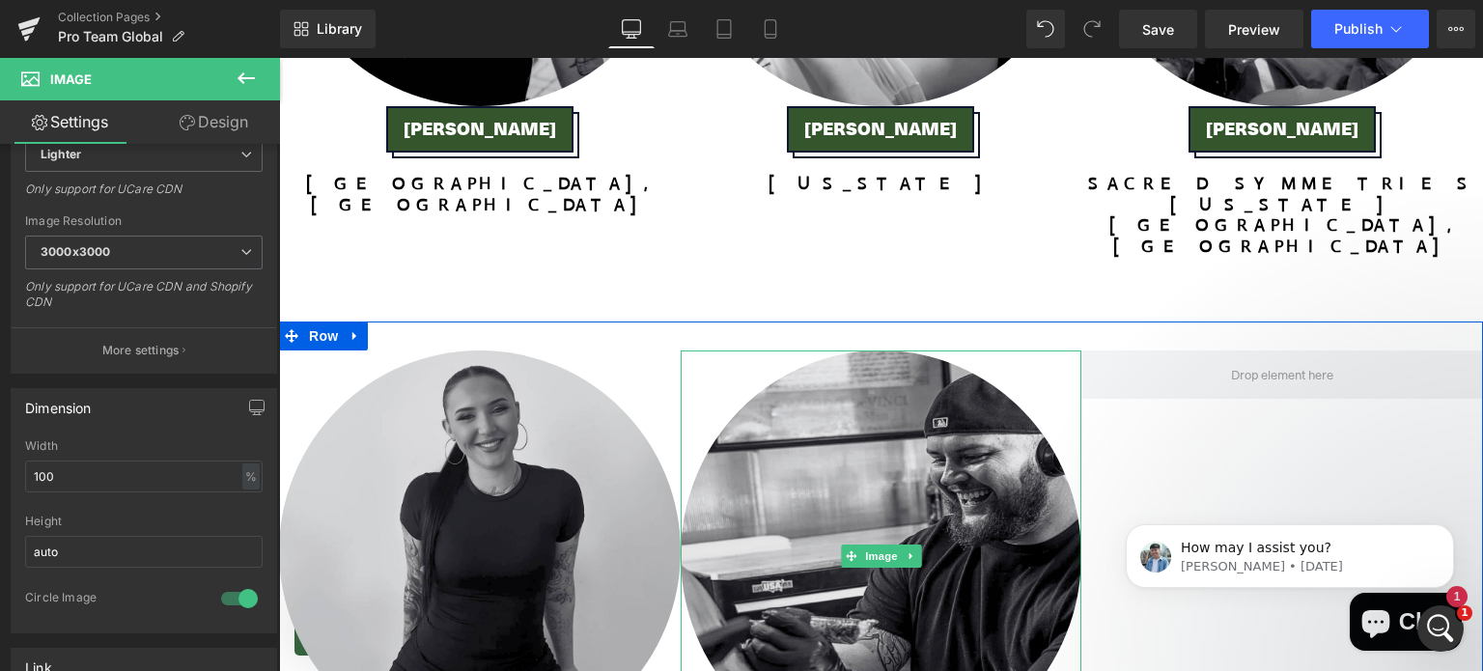
click at [948, 351] on img at bounding box center [882, 556] width 402 height 410
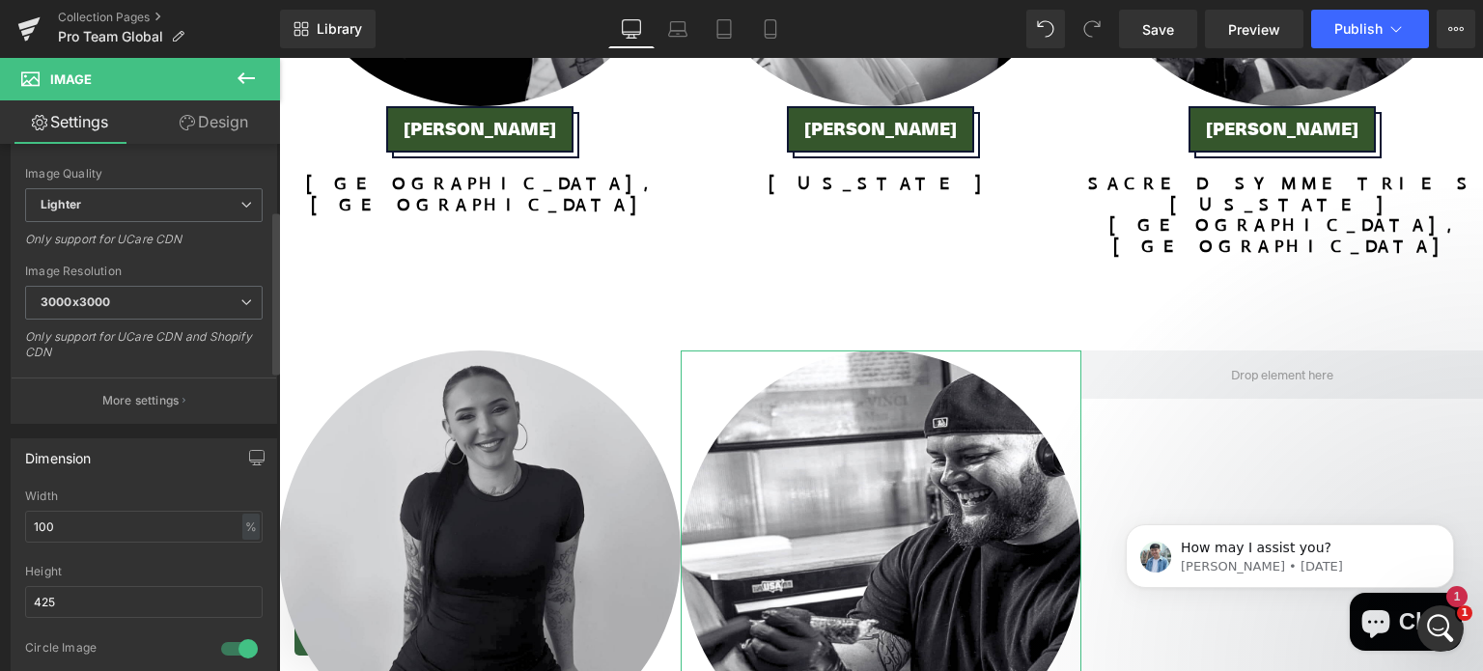
scroll to position [301, 0]
click at [187, 546] on div at bounding box center [144, 551] width 238 height 13
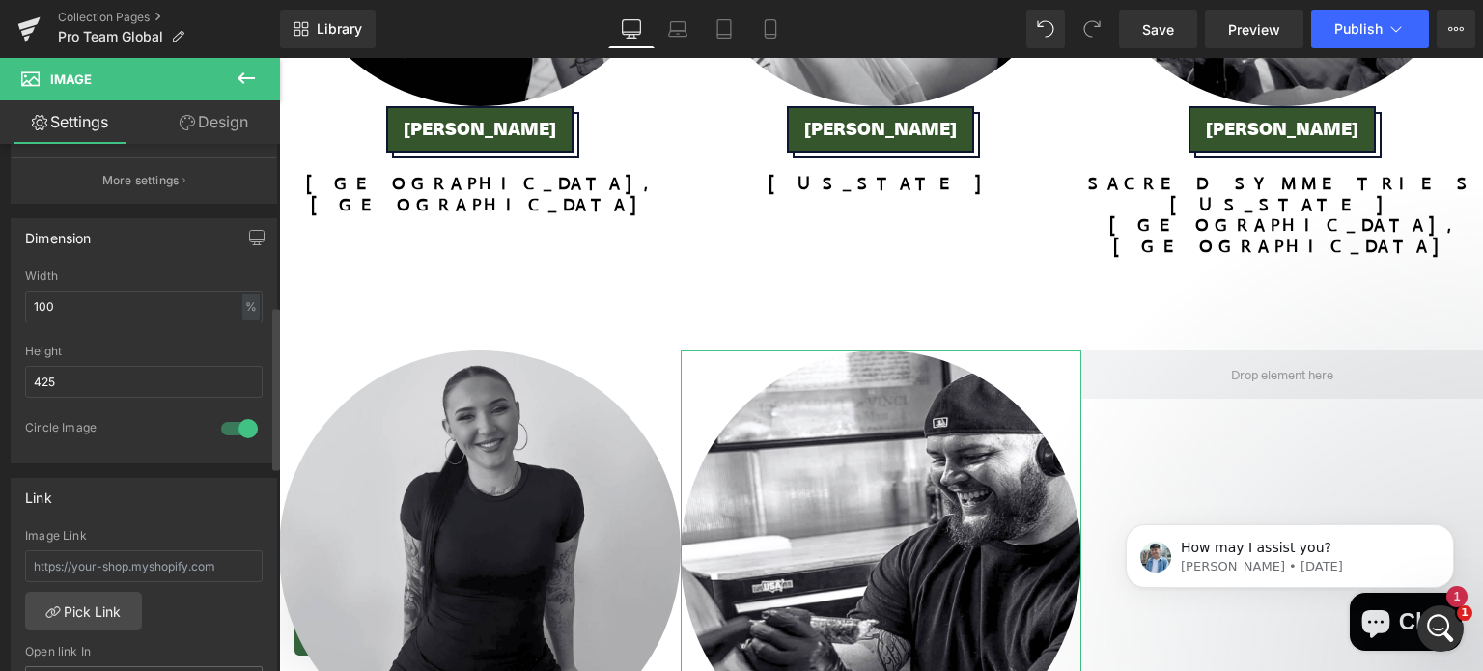
scroll to position [523, 0]
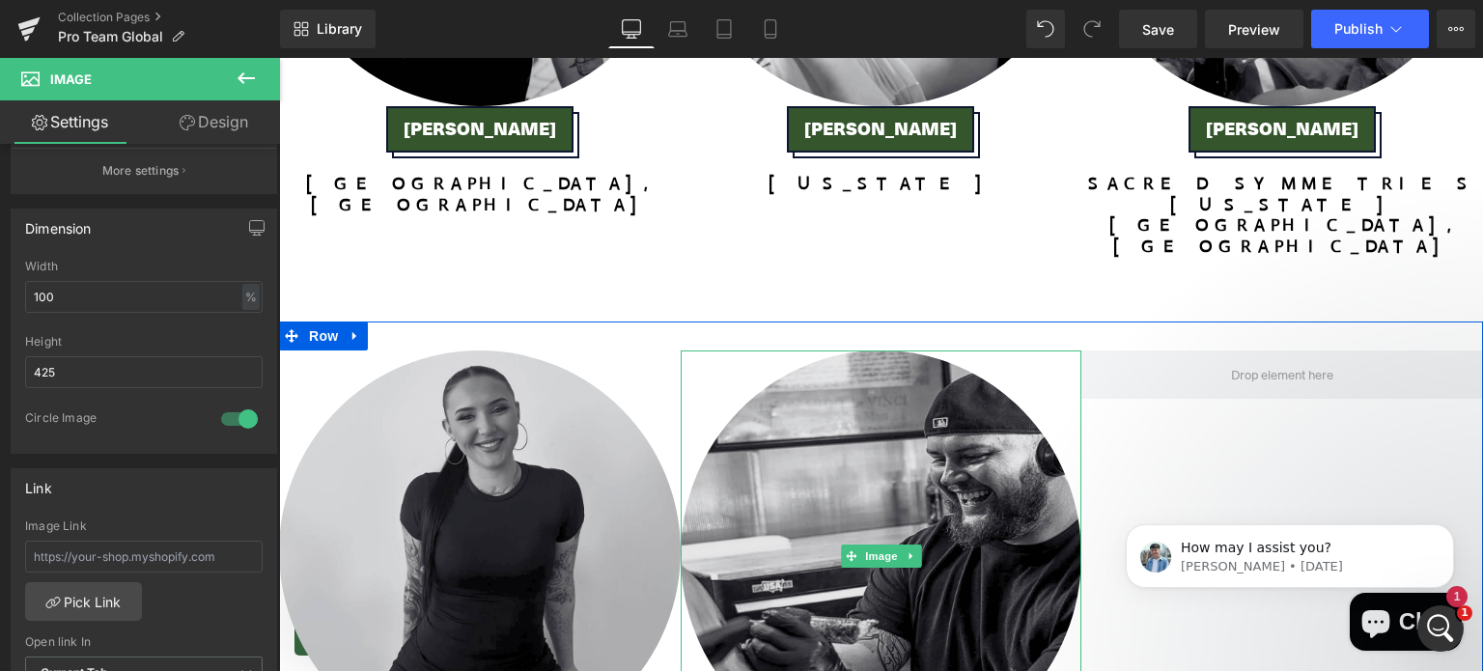
type input "auto"
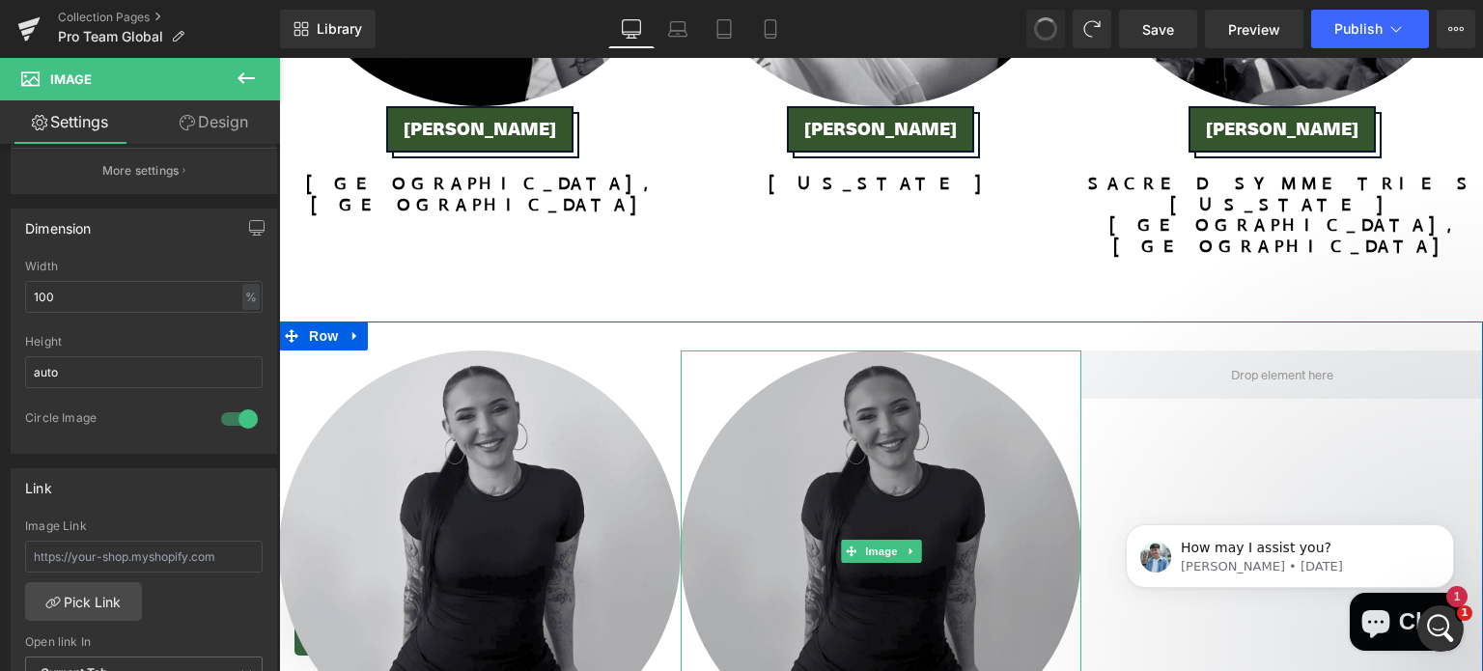
type input "[URL][DOMAIN_NAME]"
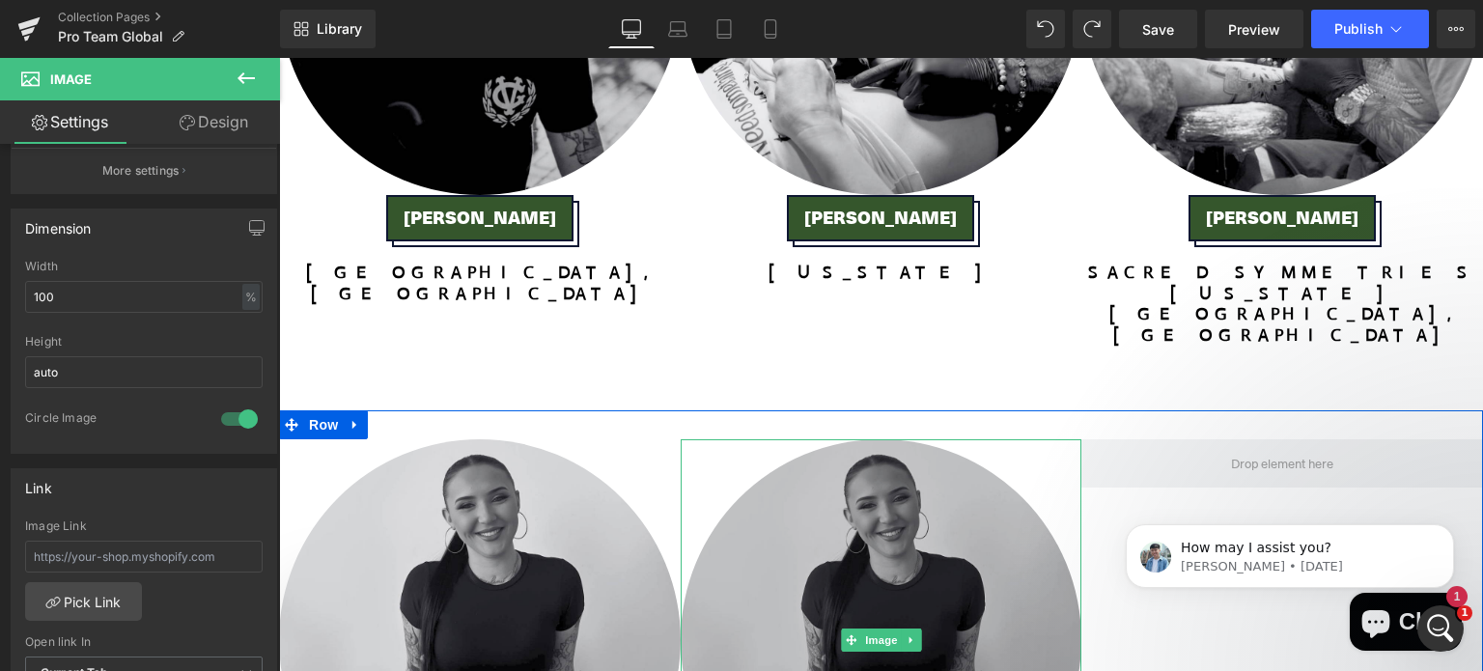
scroll to position [5782, 0]
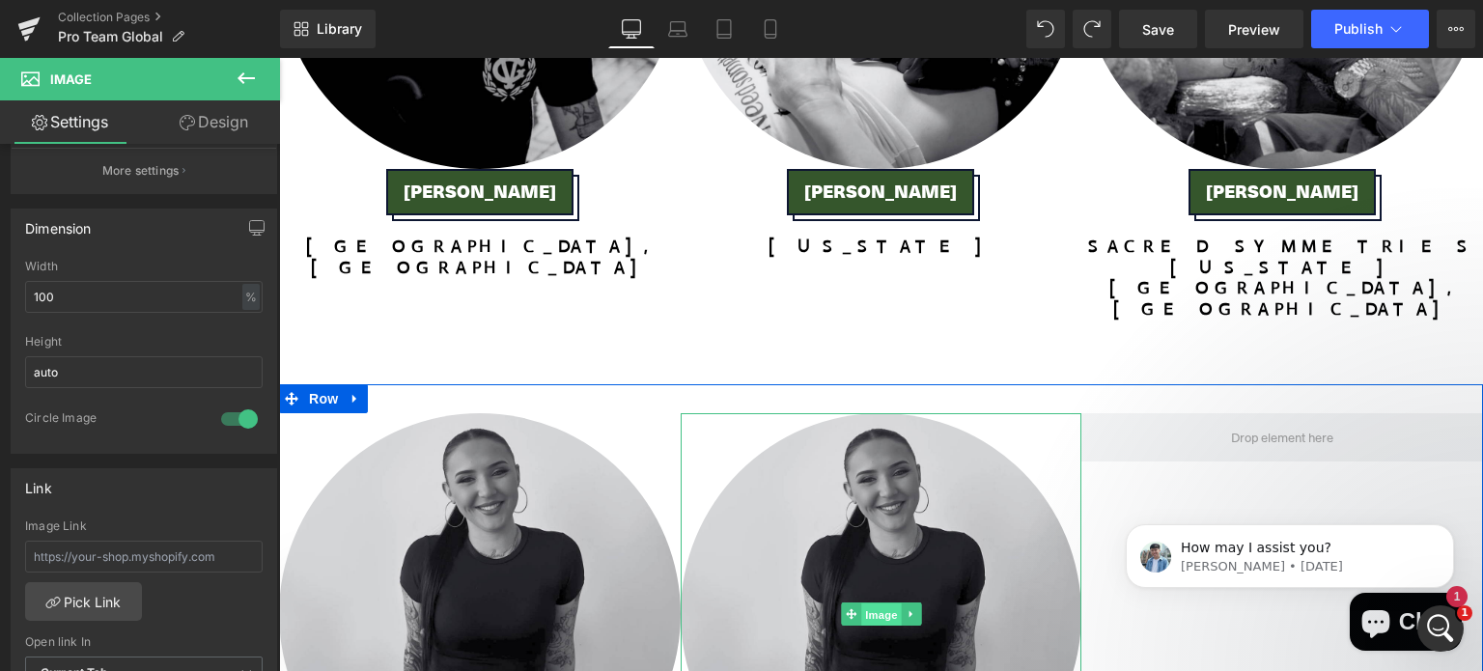
click at [875, 604] on span "Image" at bounding box center [881, 615] width 41 height 23
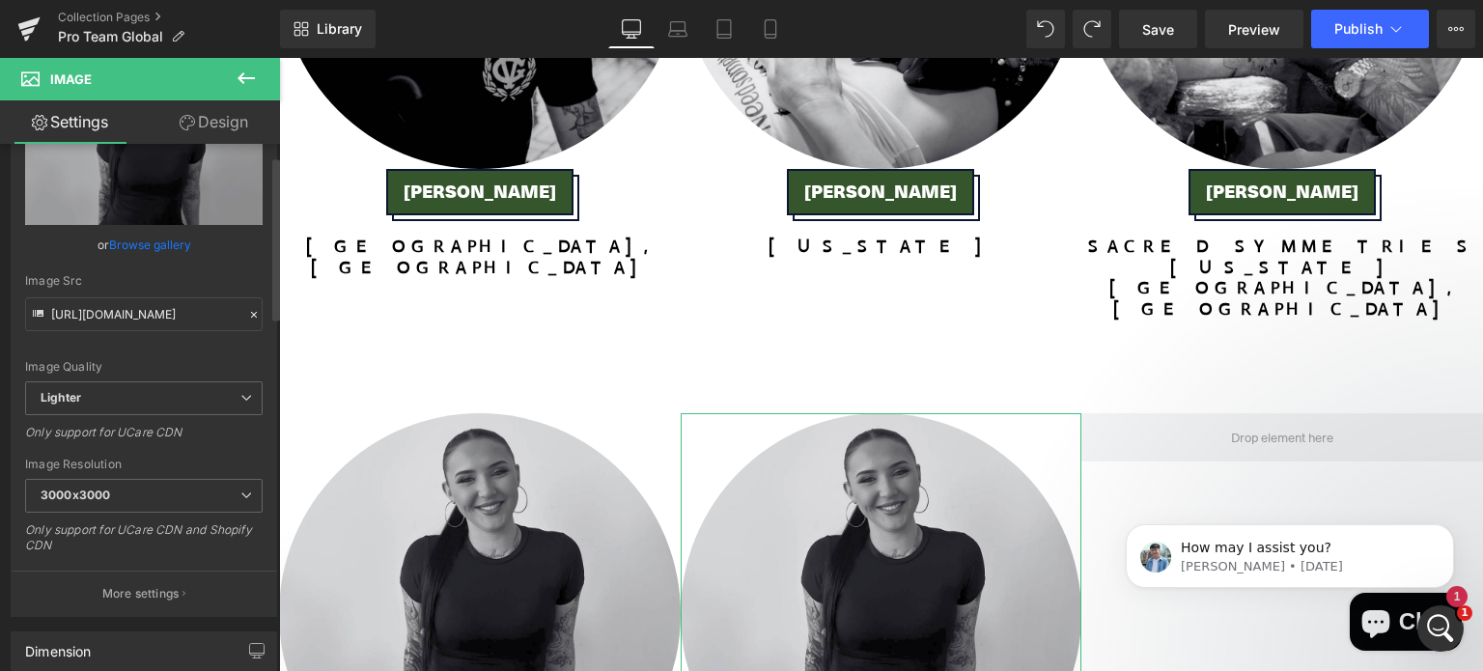
scroll to position [0, 0]
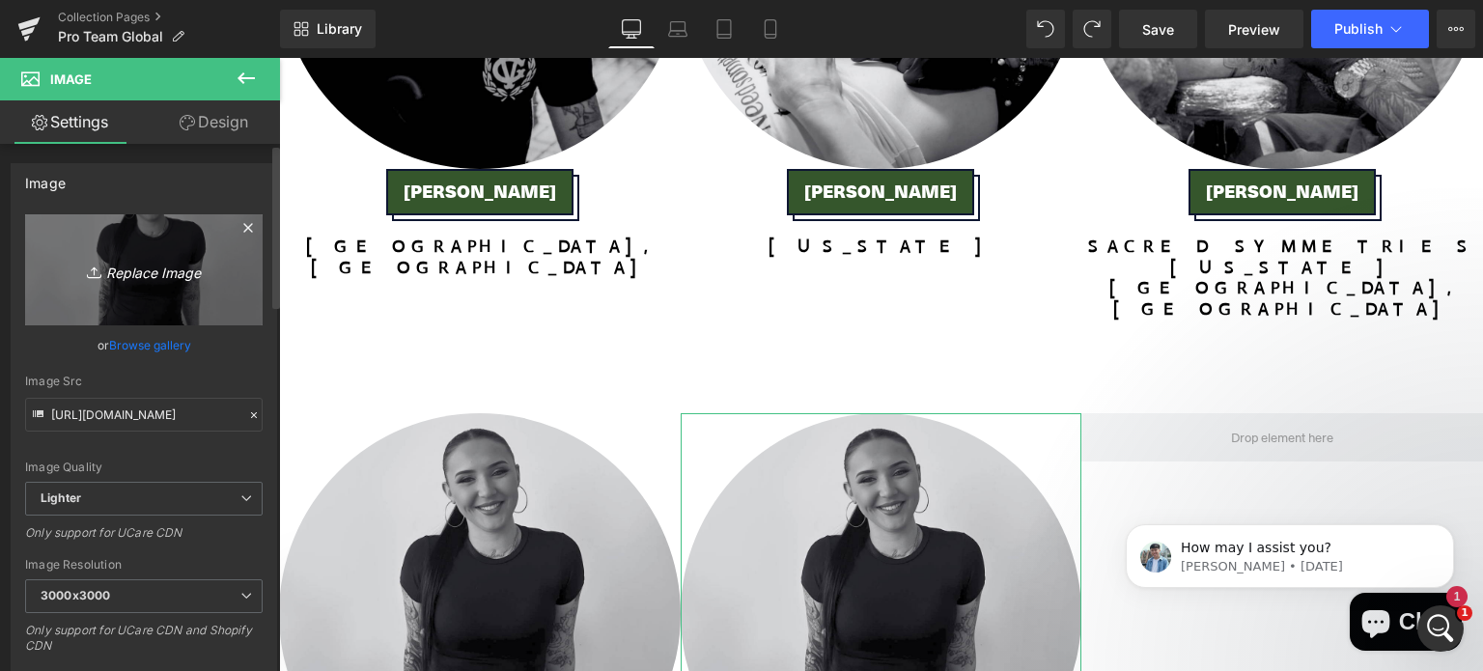
click at [143, 269] on icon "Replace Image" at bounding box center [144, 270] width 155 height 24
type input "C:\fakepath\ARTIST GLIDE (Instagram Post (45)) (2).png"
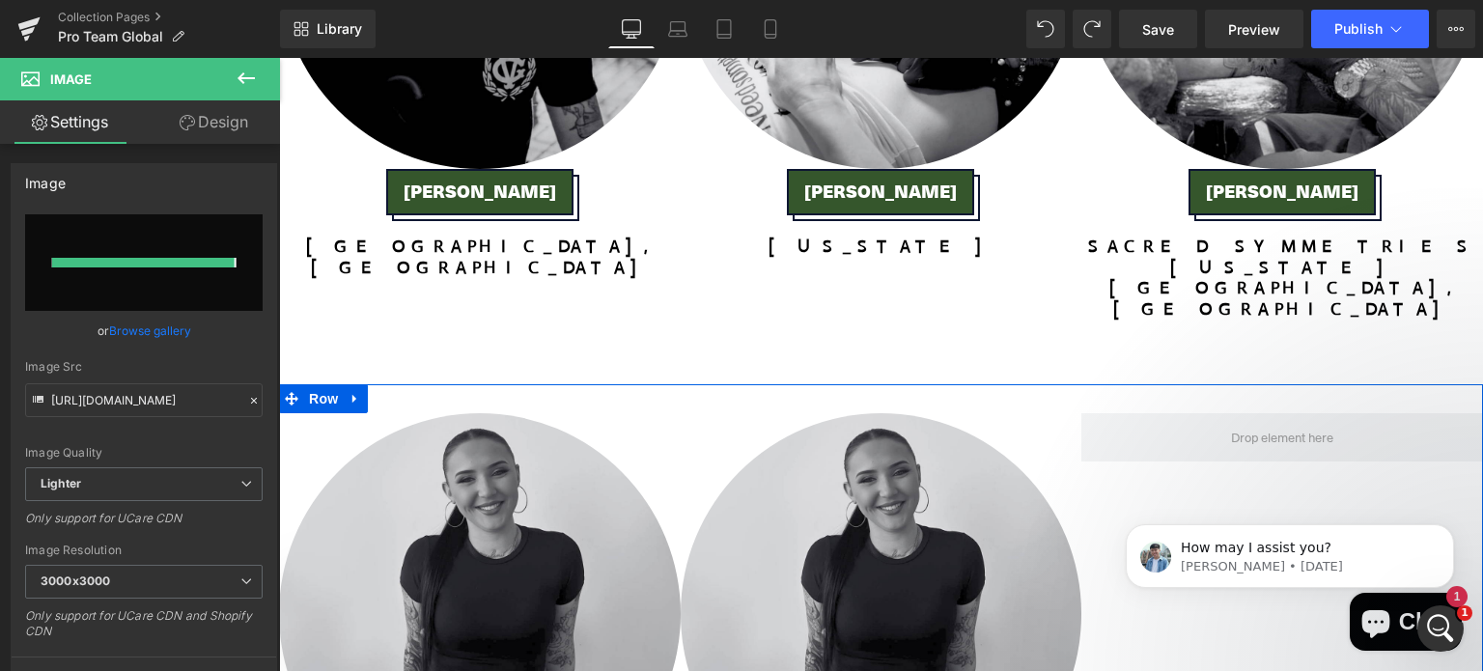
type input "[URL][DOMAIN_NAME]"
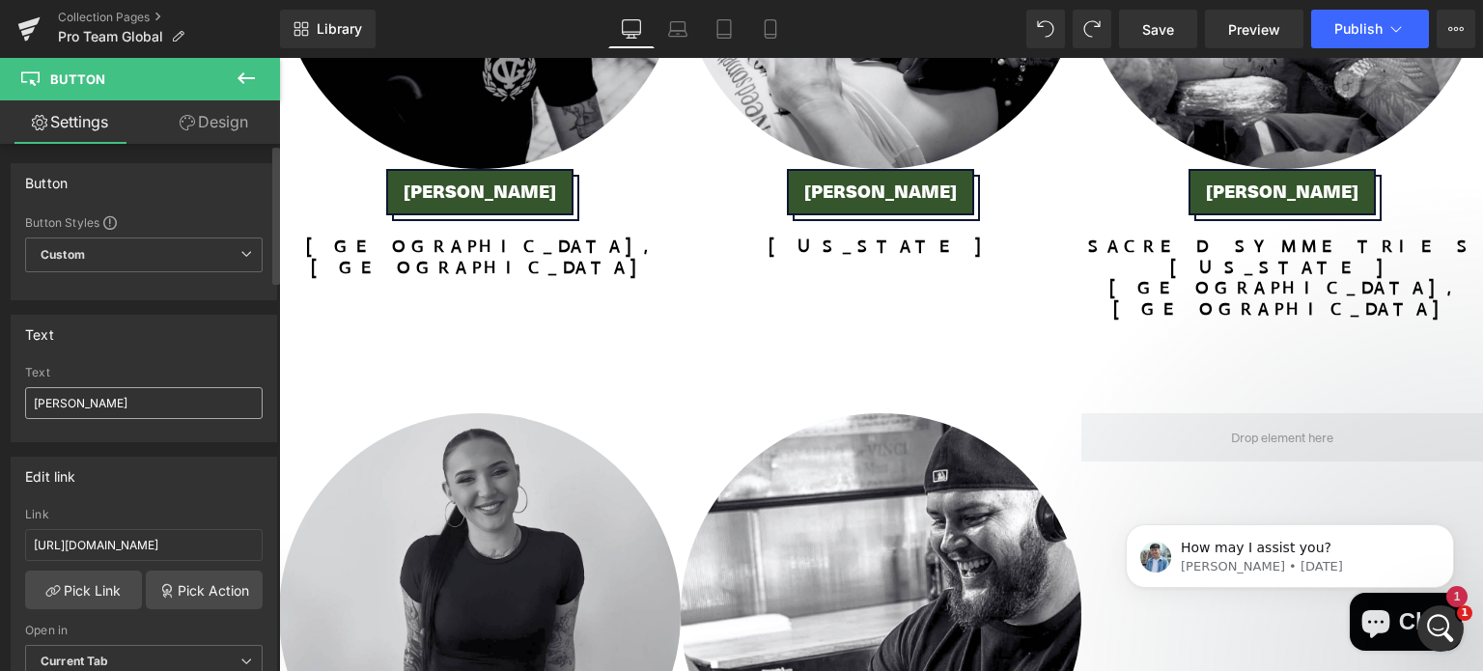
click at [194, 400] on input "[PERSON_NAME]" at bounding box center [144, 403] width 238 height 32
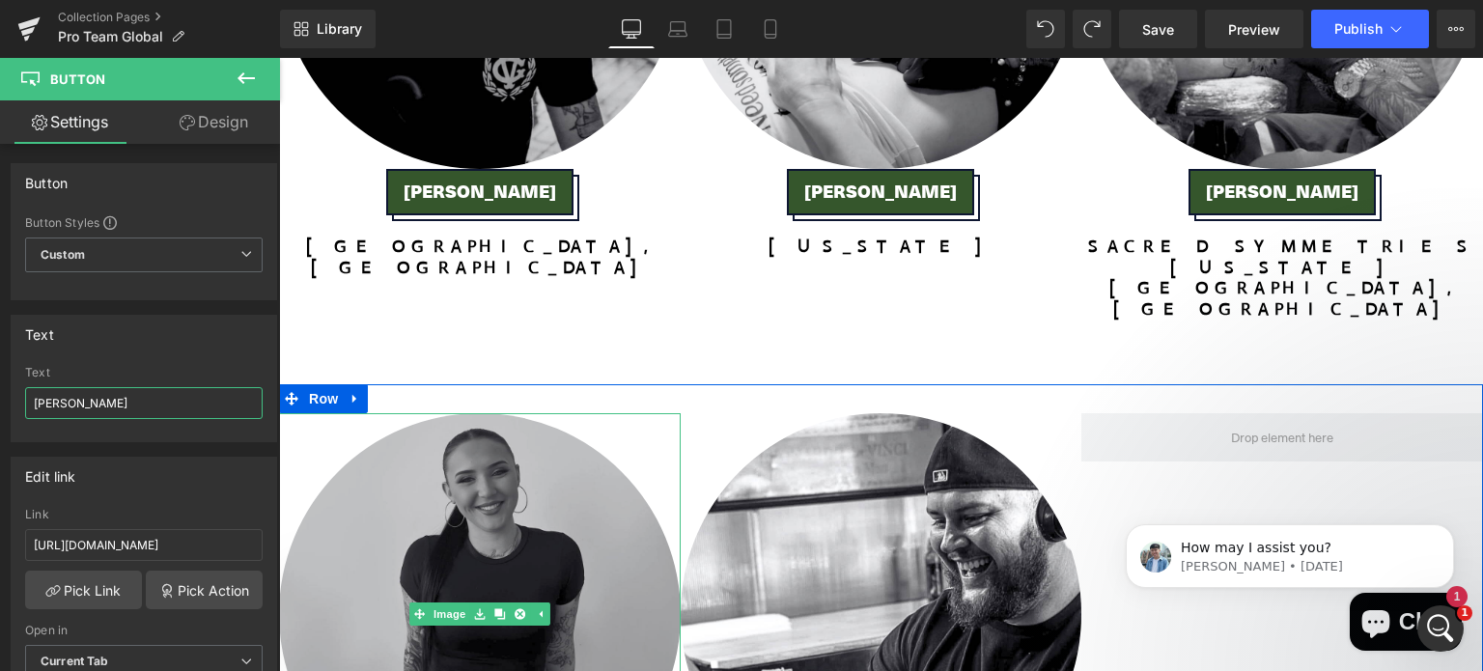
paste input "[PERSON_NAME]"
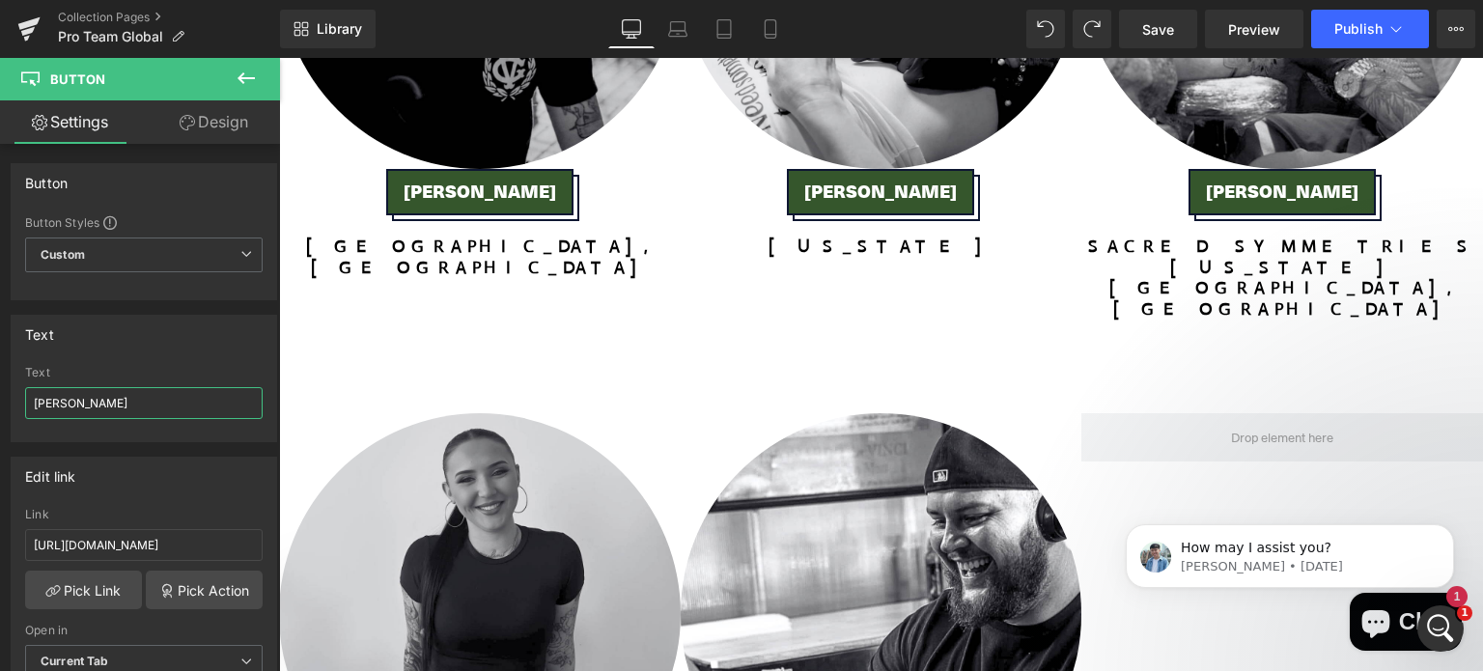
type input "[PERSON_NAME]"
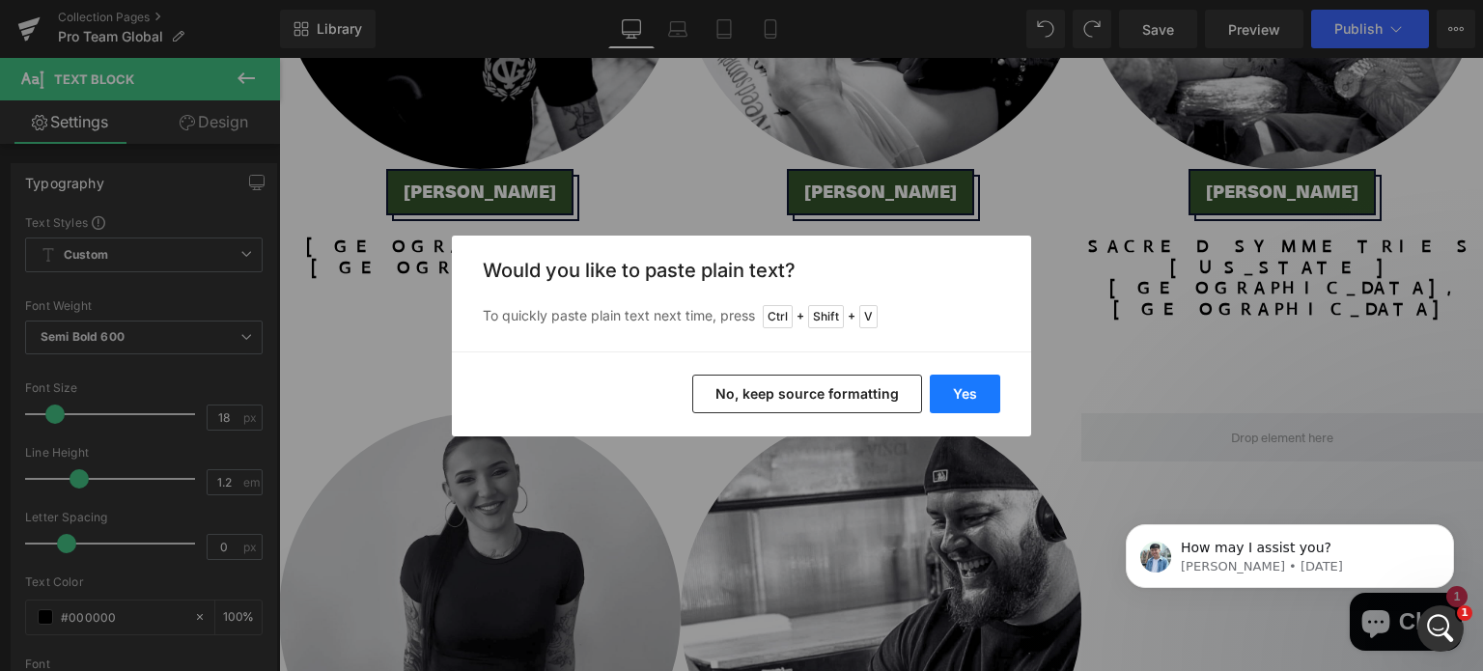
click at [969, 385] on button "Yes" at bounding box center [965, 394] width 71 height 39
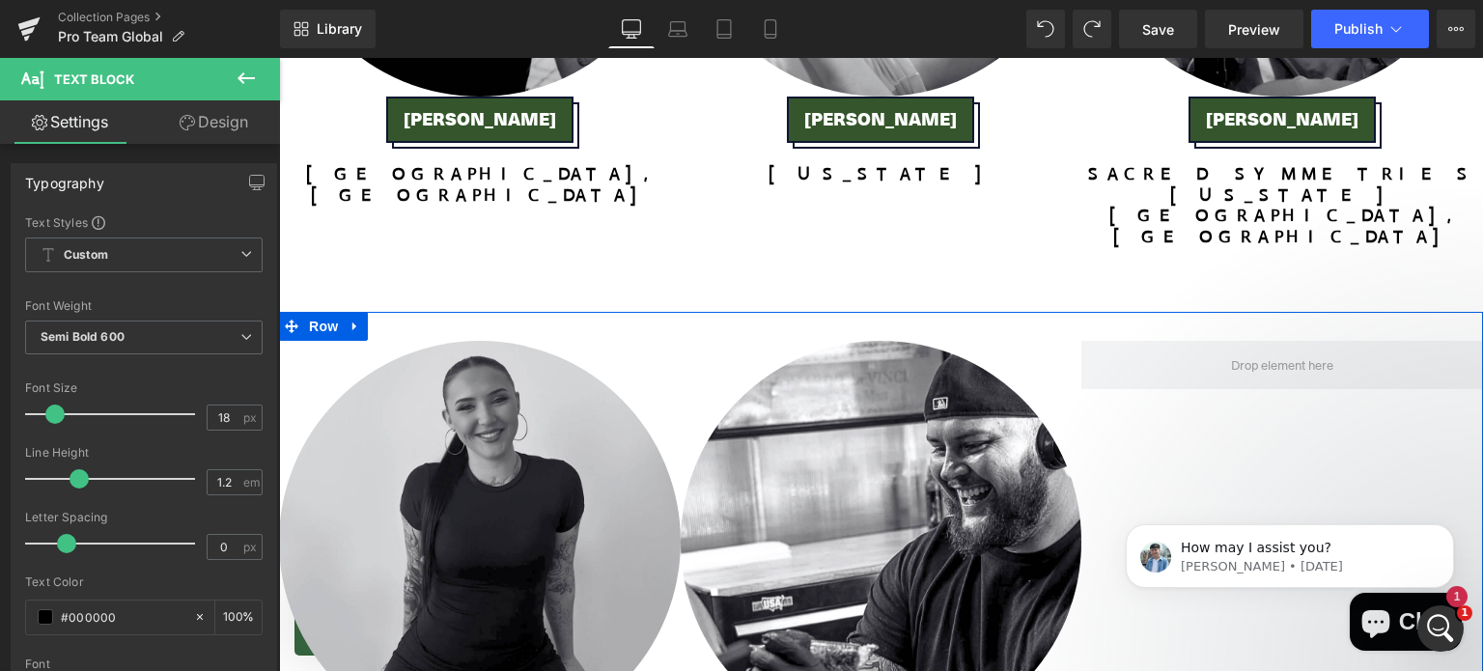
scroll to position [5886, 0]
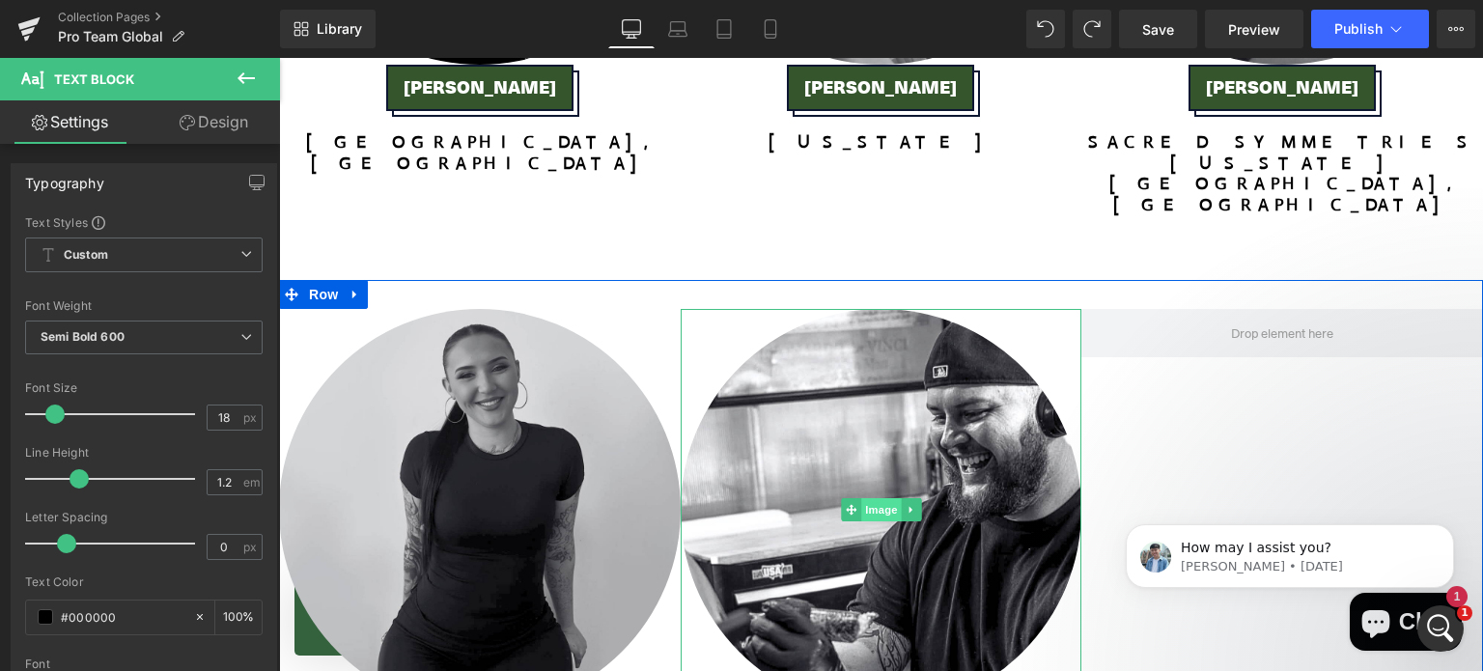
click at [873, 498] on span "Image" at bounding box center [881, 509] width 41 height 23
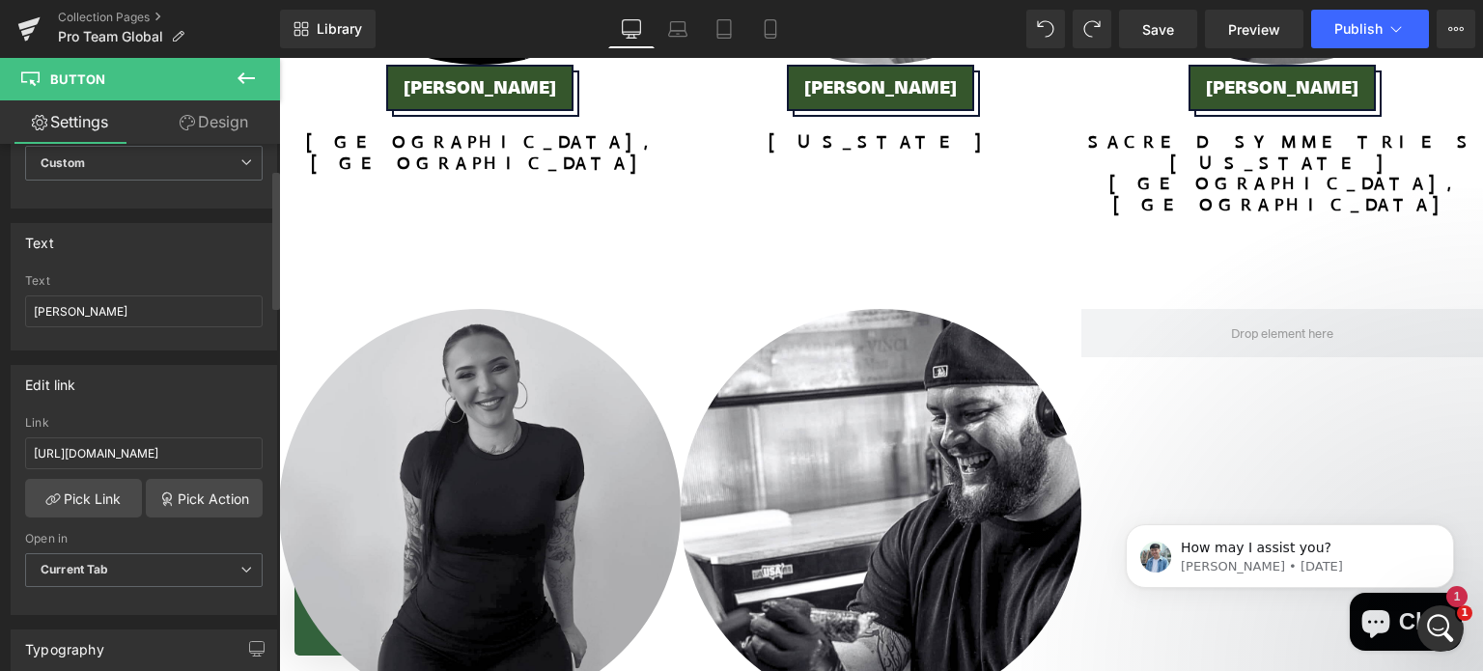
scroll to position [97, 0]
click at [185, 451] on input "[URL][DOMAIN_NAME]" at bounding box center [144, 449] width 238 height 32
paste input "ejshade"
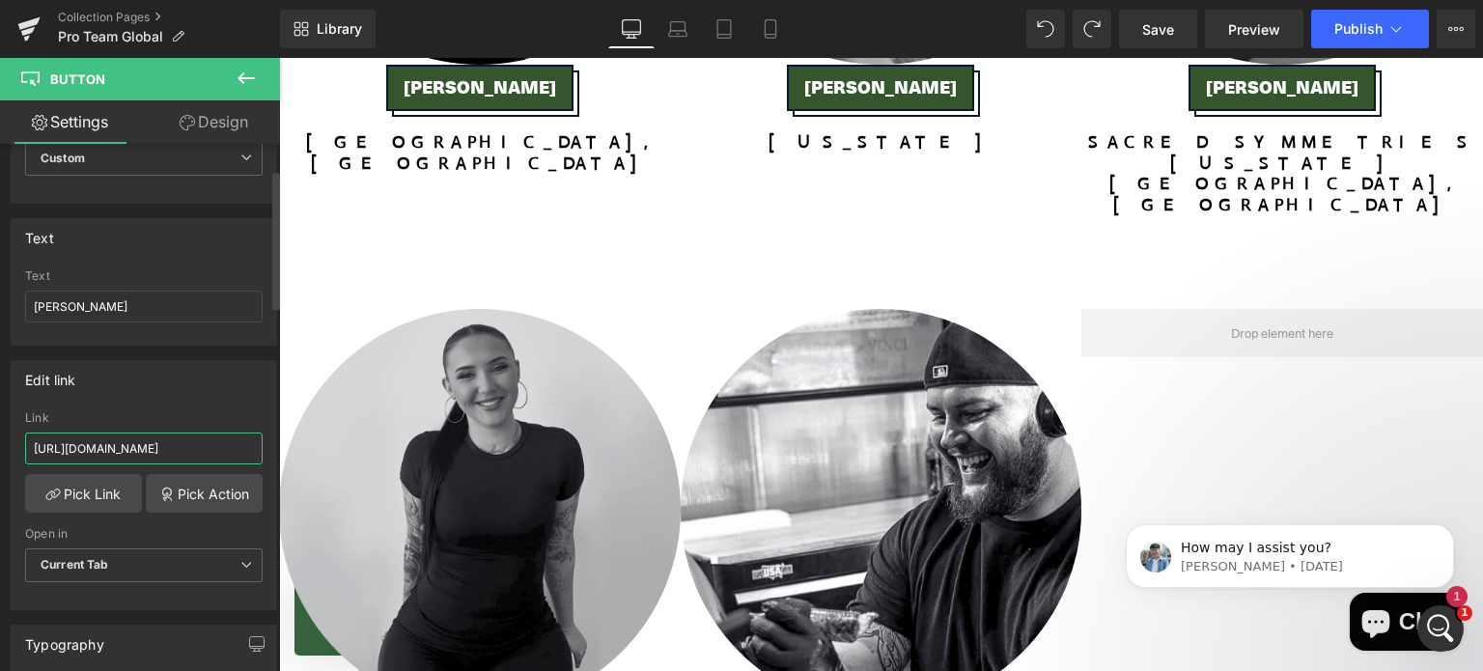
type input "[URL][DOMAIN_NAME]"
click at [176, 393] on div "Edit link" at bounding box center [144, 379] width 265 height 37
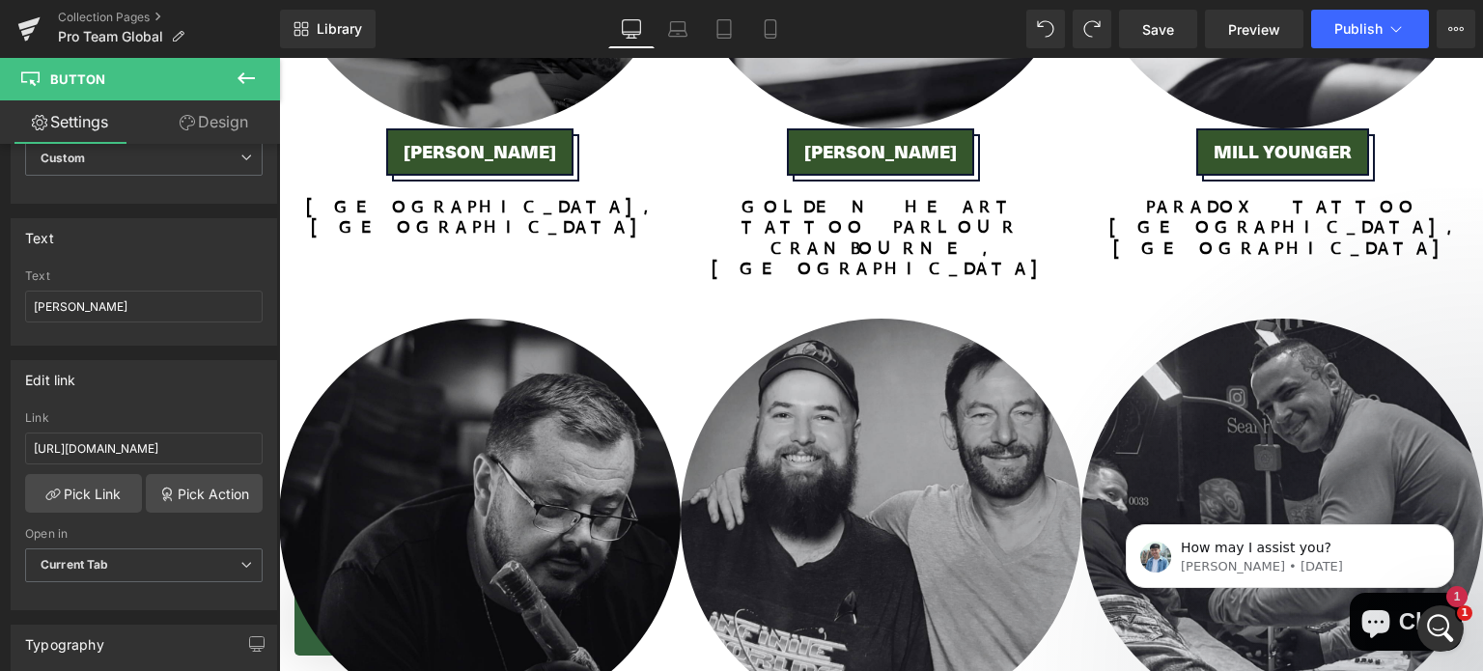
scroll to position [4342, 0]
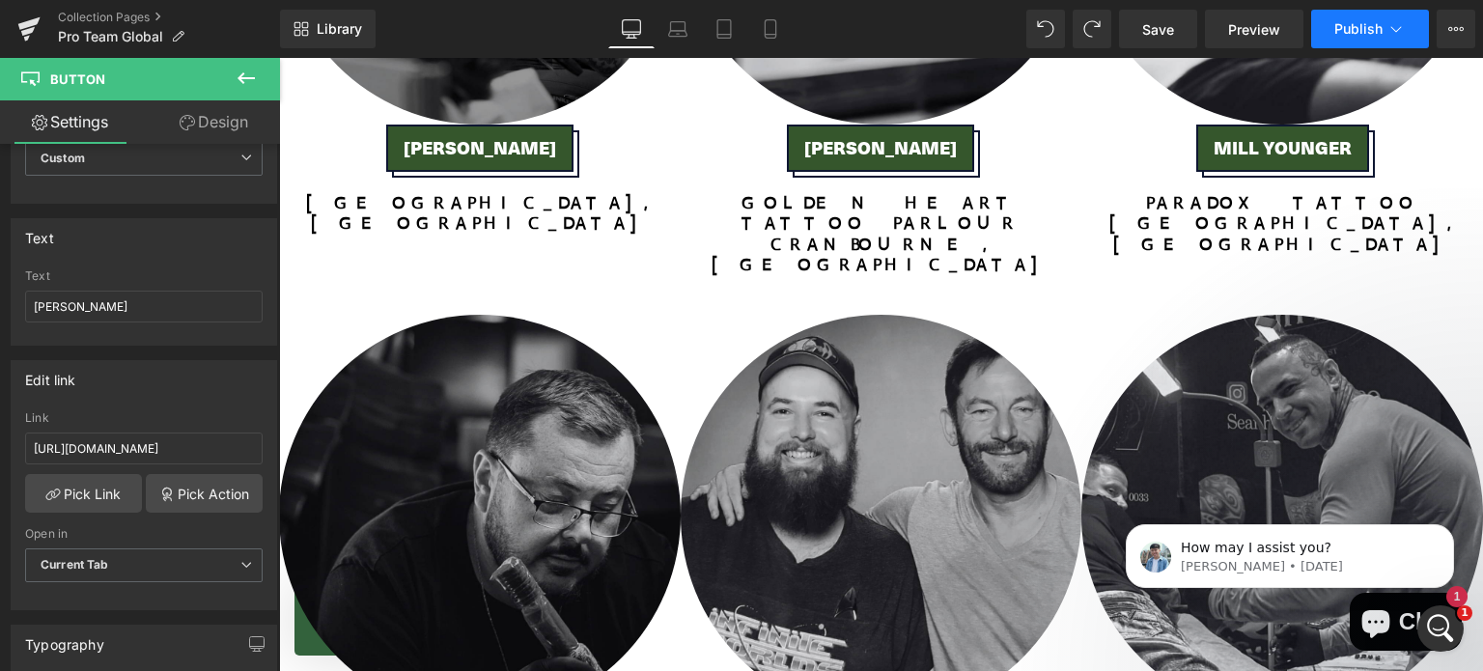
click at [1359, 32] on span "Publish" at bounding box center [1359, 28] width 48 height 15
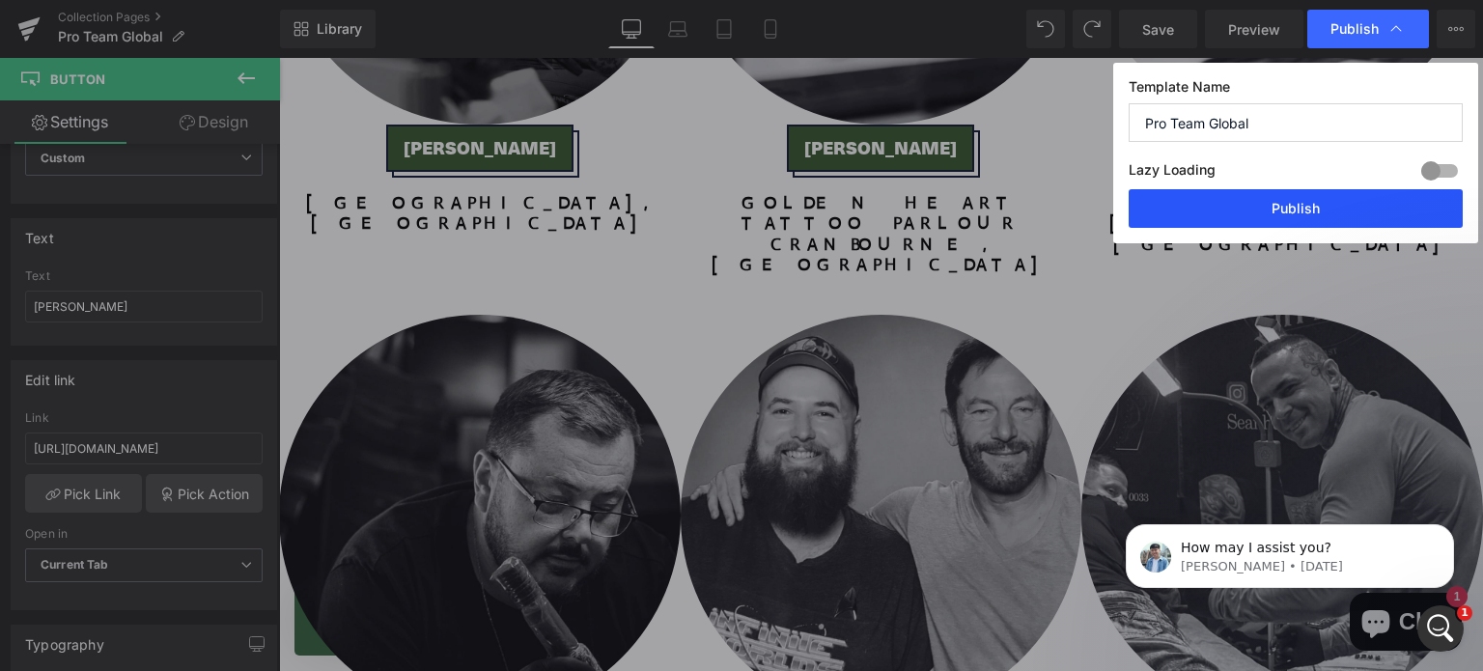
click at [1225, 218] on button "Publish" at bounding box center [1296, 208] width 334 height 39
